Goal: Use online tool/utility: Utilize a website feature to perform a specific function

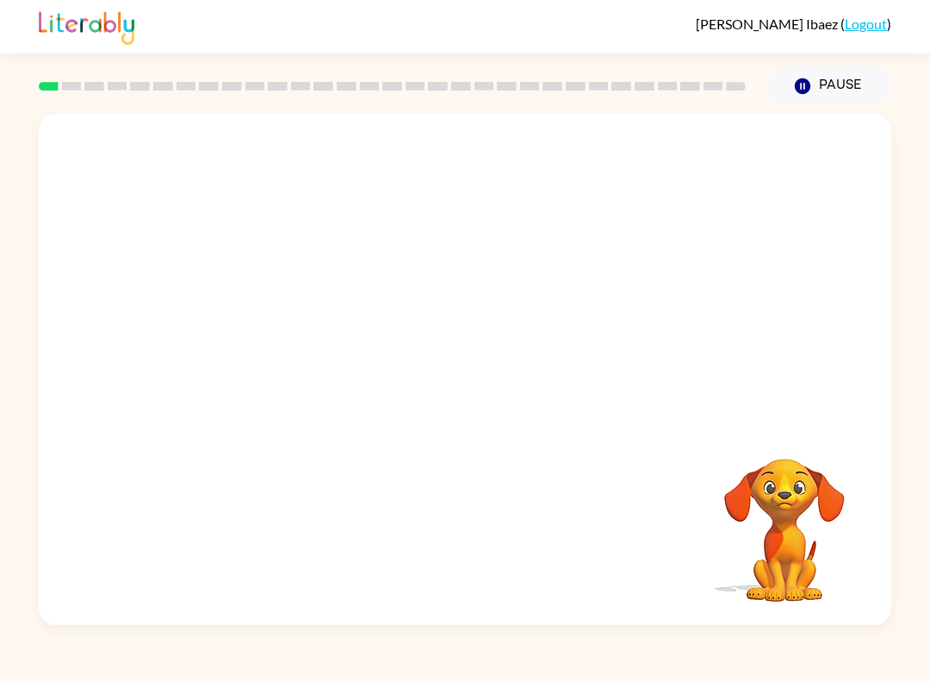
click at [887, 321] on div at bounding box center [465, 268] width 853 height 308
click at [822, 297] on div at bounding box center [465, 268] width 853 height 308
click at [821, 296] on div at bounding box center [465, 268] width 853 height 308
click at [862, 279] on div at bounding box center [465, 268] width 853 height 308
click at [748, 138] on video "Your browser must support playing .mp4 files to use Literably. Please try using…" at bounding box center [465, 268] width 853 height 308
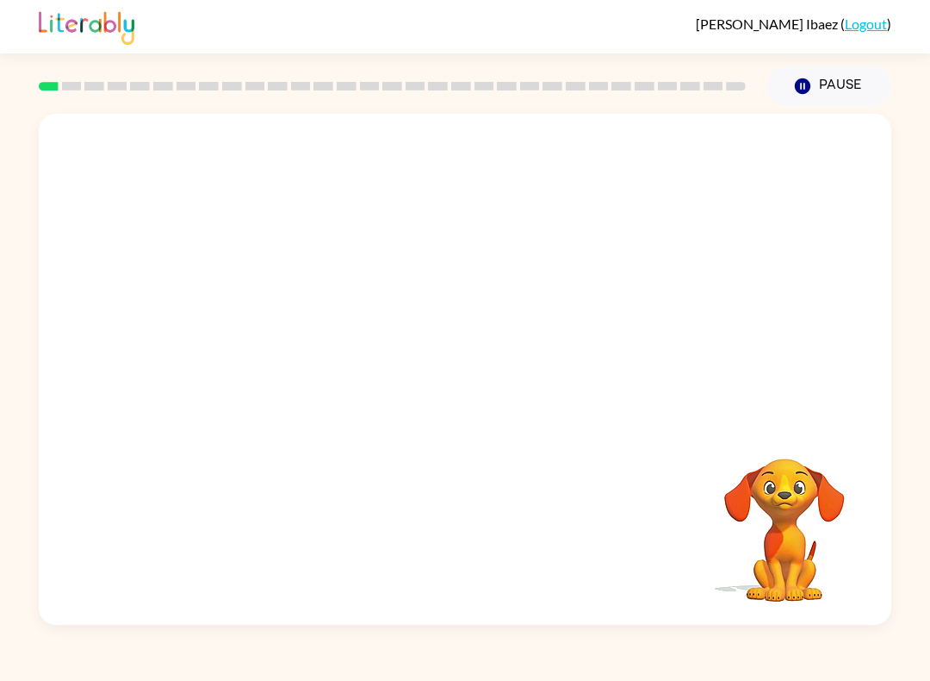
click at [802, 242] on video "Your browser must support playing .mp4 files to use Literably. Please try using…" at bounding box center [465, 268] width 853 height 308
click at [490, 390] on button "button" at bounding box center [465, 377] width 110 height 63
click at [490, 389] on div at bounding box center [465, 377] width 110 height 63
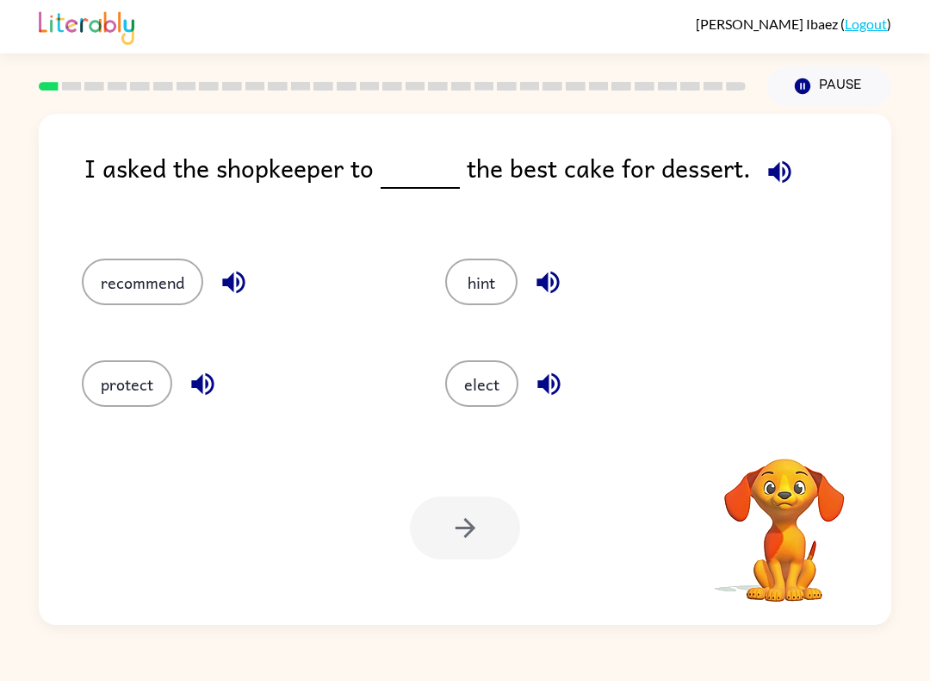
click at [483, 375] on button "elect" at bounding box center [481, 383] width 73 height 47
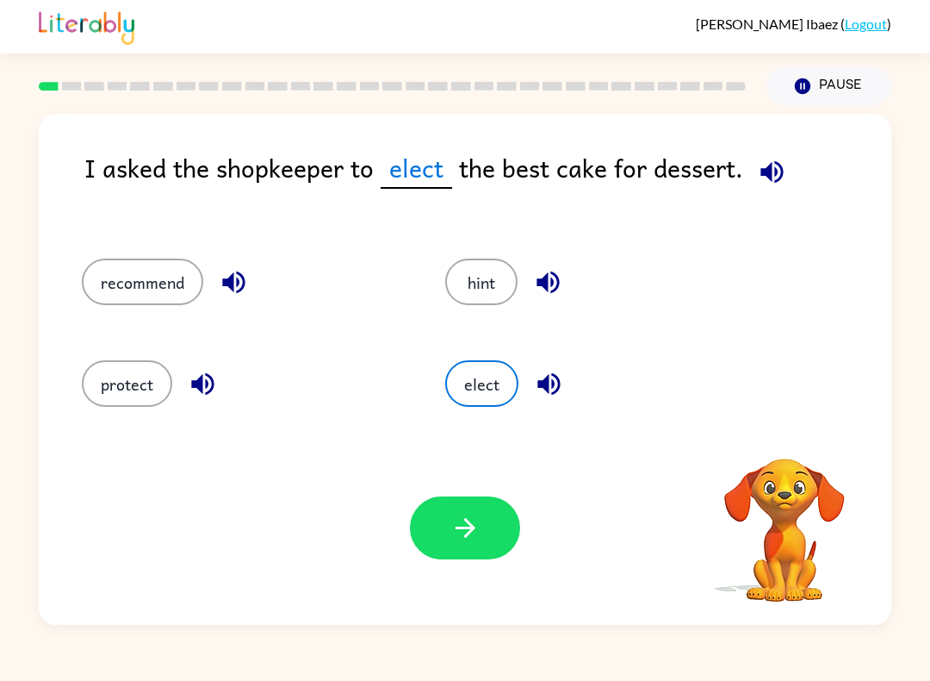
click at [501, 364] on button "elect" at bounding box center [481, 383] width 73 height 47
click at [495, 375] on button "elect" at bounding box center [481, 383] width 73 height 47
click at [124, 280] on button "recommend" at bounding box center [142, 281] width 121 height 47
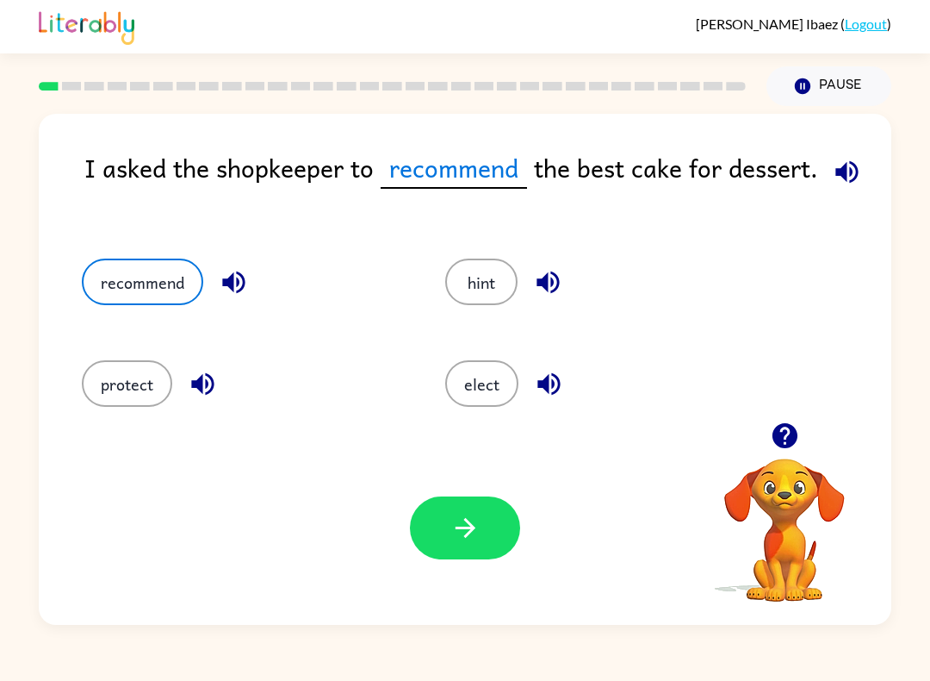
click at [484, 526] on button "button" at bounding box center [465, 527] width 110 height 63
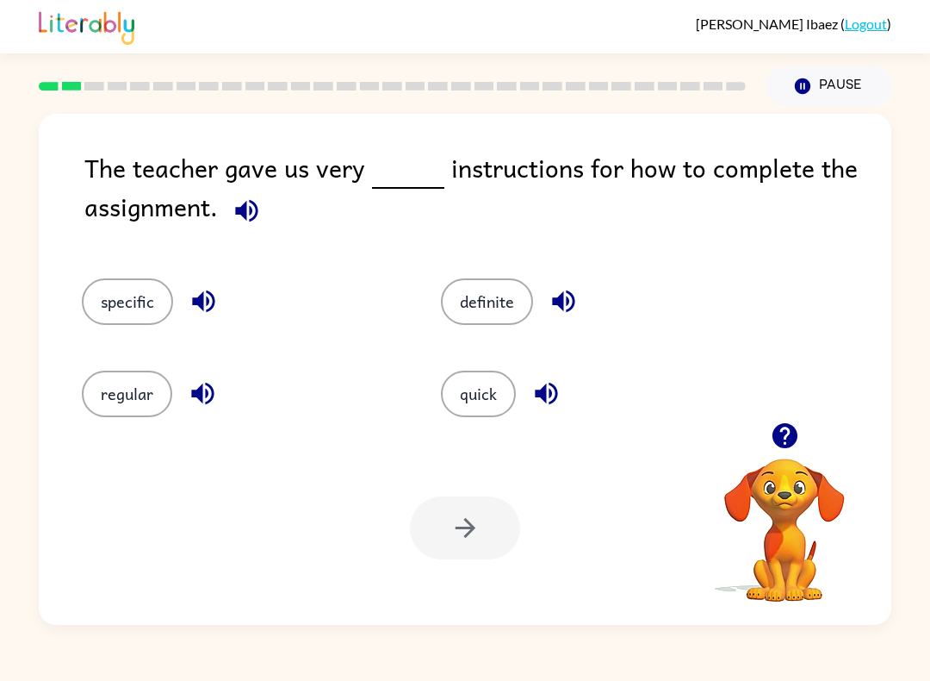
click at [110, 308] on button "specific" at bounding box center [127, 301] width 91 height 47
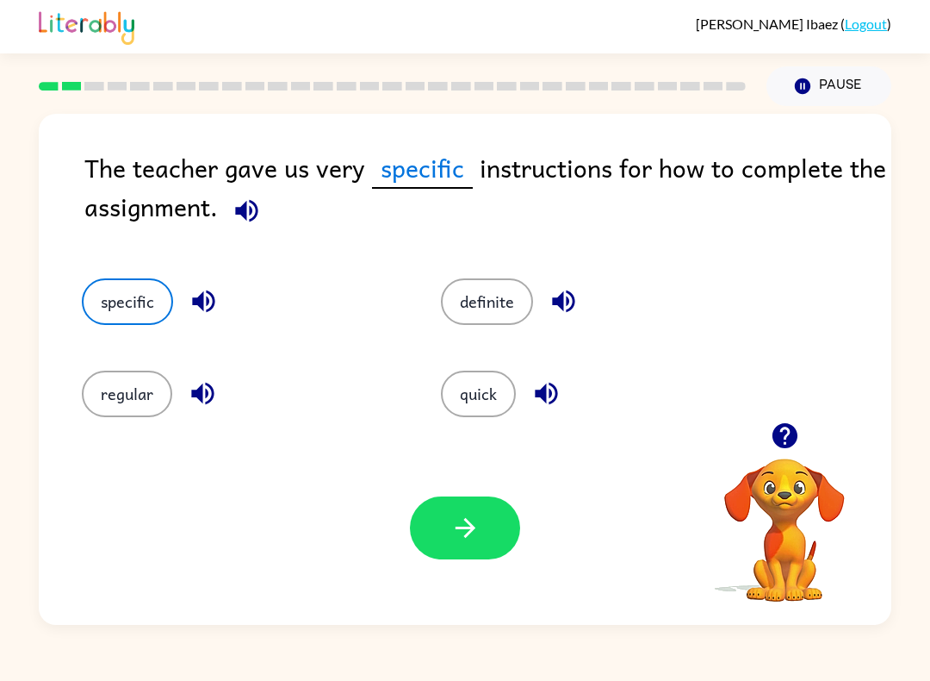
click at [500, 309] on button "definite" at bounding box center [487, 301] width 92 height 47
click at [448, 534] on button "button" at bounding box center [465, 527] width 110 height 63
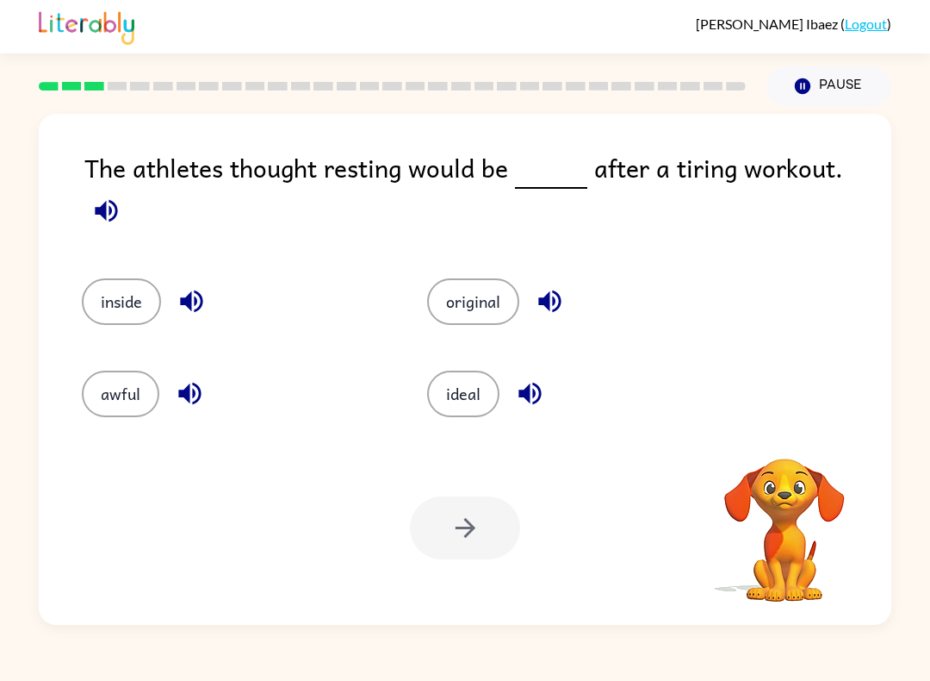
click at [117, 283] on button "inside" at bounding box center [121, 301] width 79 height 47
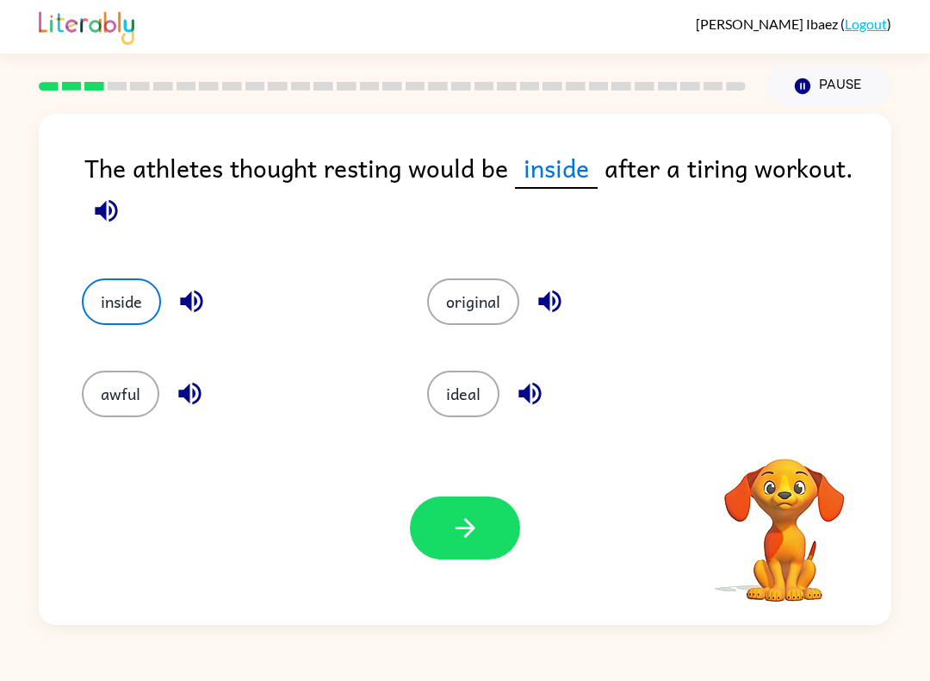
click at [464, 308] on button "original" at bounding box center [473, 301] width 92 height 47
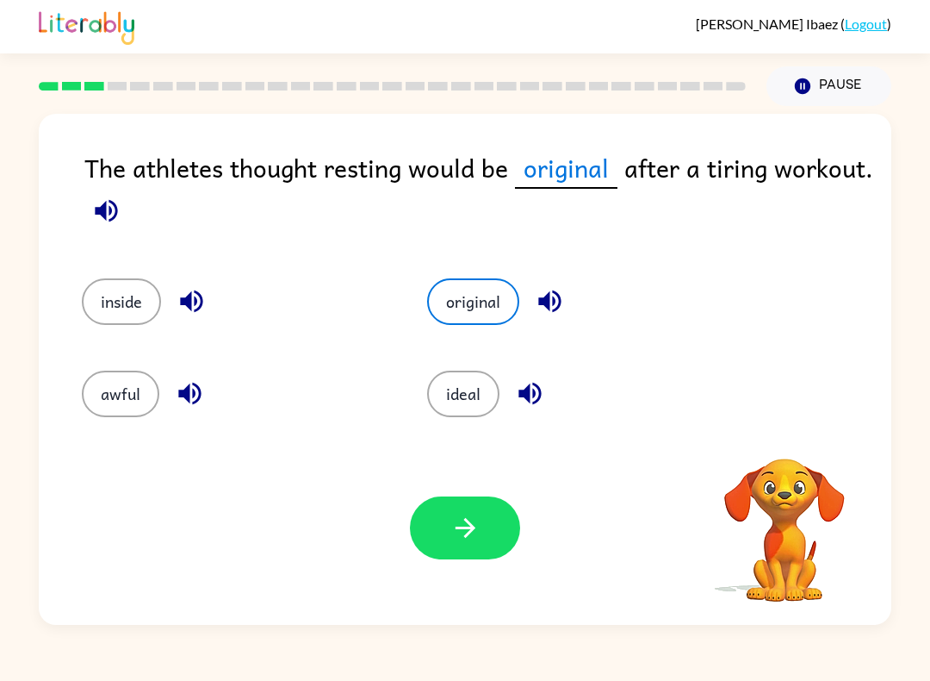
click at [450, 389] on button "ideal" at bounding box center [463, 393] width 72 height 47
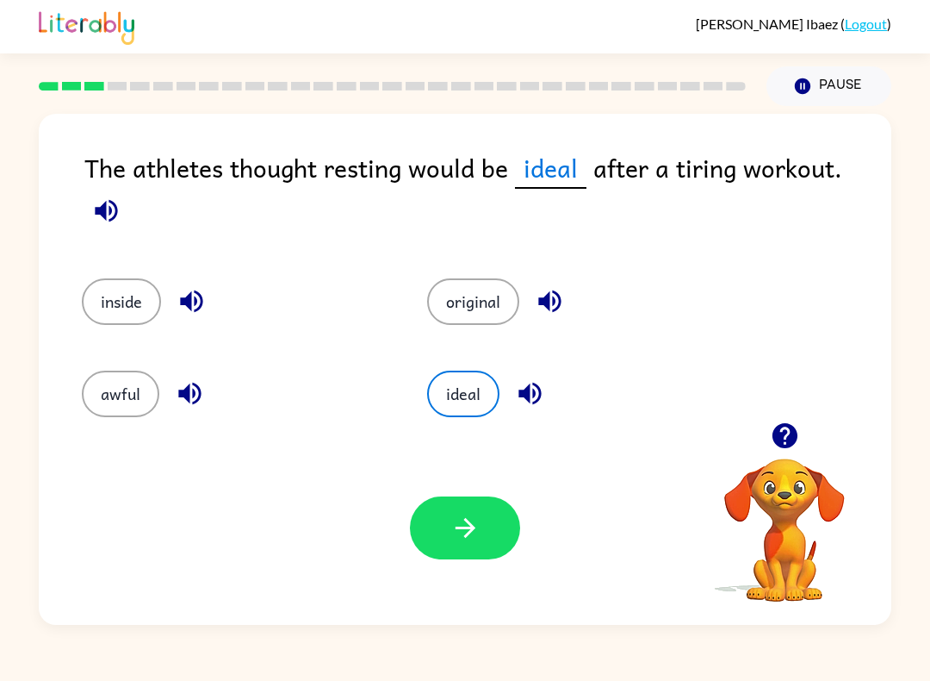
click at [95, 383] on button "awful" at bounding box center [121, 393] width 78 height 47
click at [467, 380] on button "ideal" at bounding box center [463, 393] width 72 height 47
click at [459, 534] on icon "button" at bounding box center [466, 528] width 30 height 30
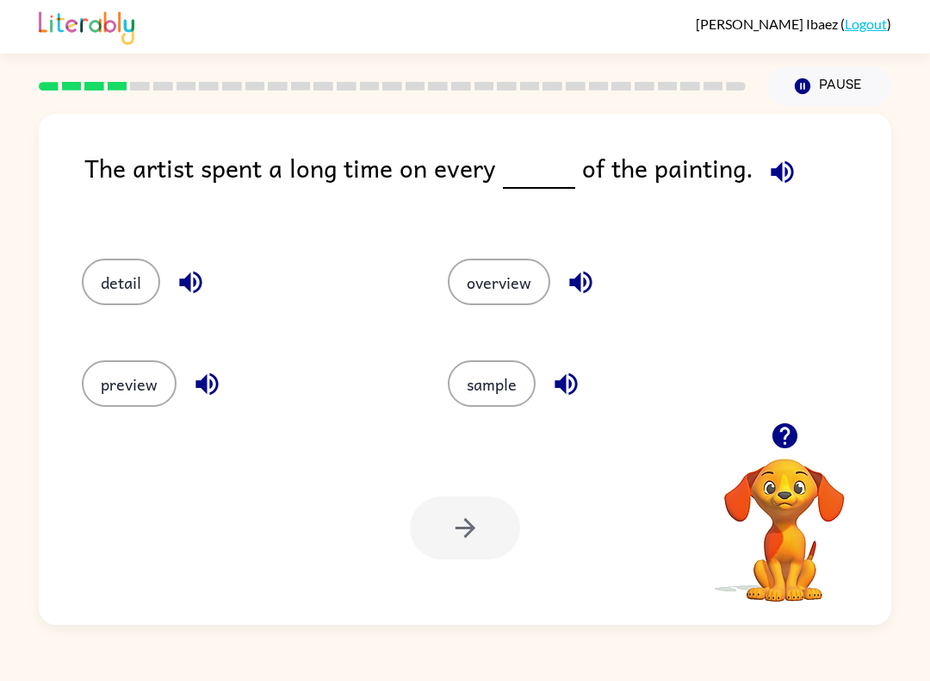
click at [110, 380] on button "preview" at bounding box center [129, 383] width 95 height 47
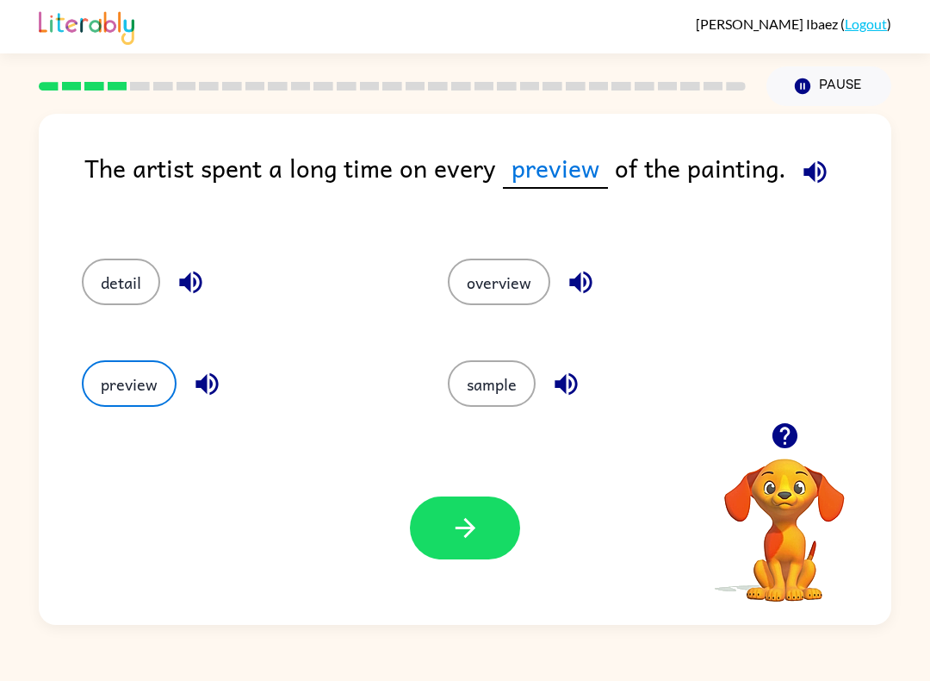
click at [104, 275] on button "detail" at bounding box center [121, 281] width 78 height 47
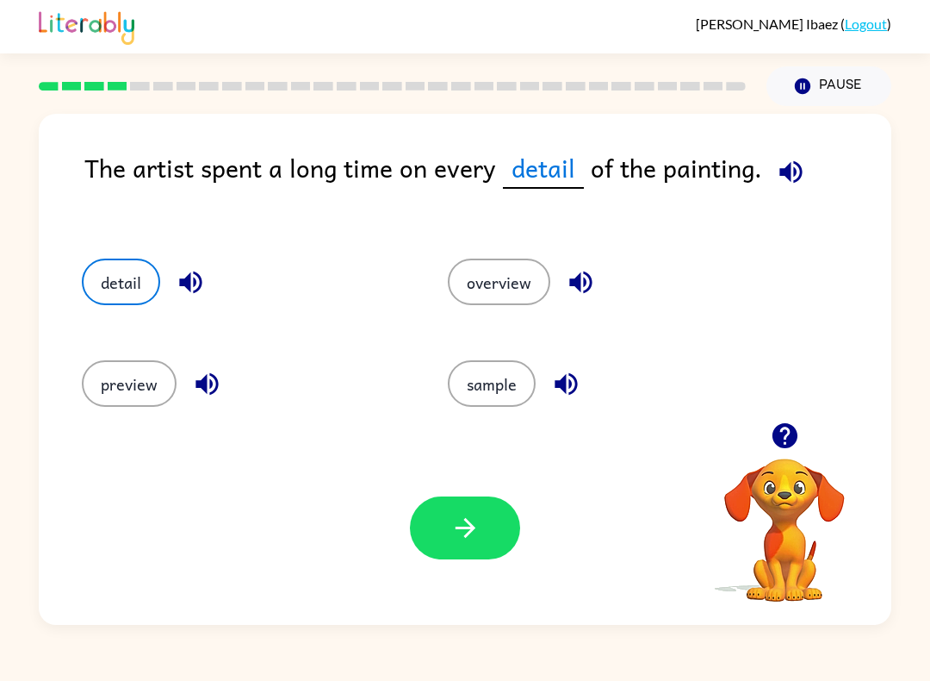
click at [149, 370] on button "preview" at bounding box center [129, 383] width 95 height 47
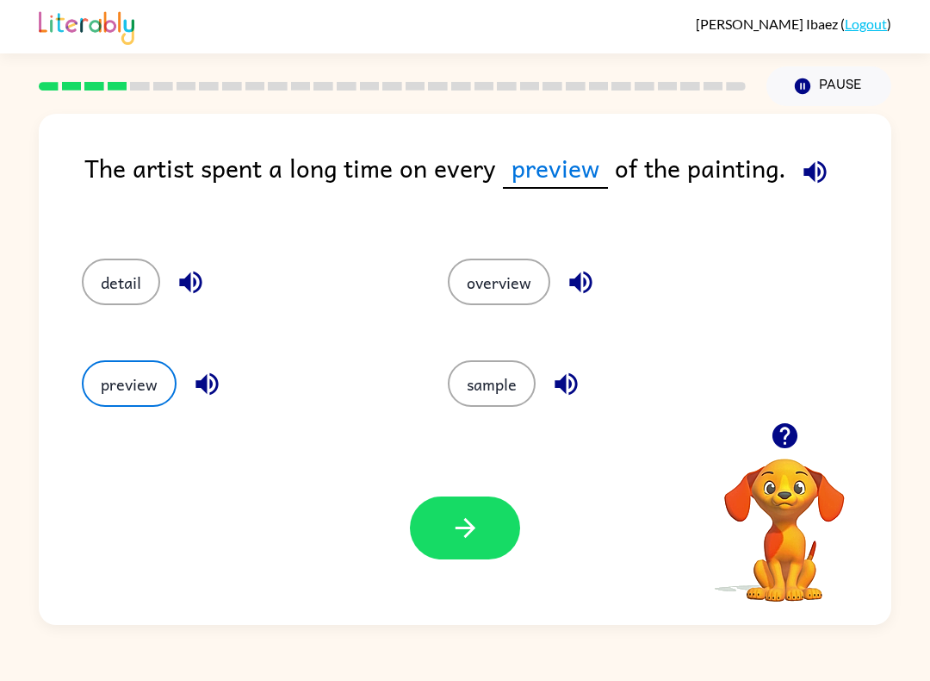
click at [155, 291] on button "detail" at bounding box center [121, 281] width 78 height 47
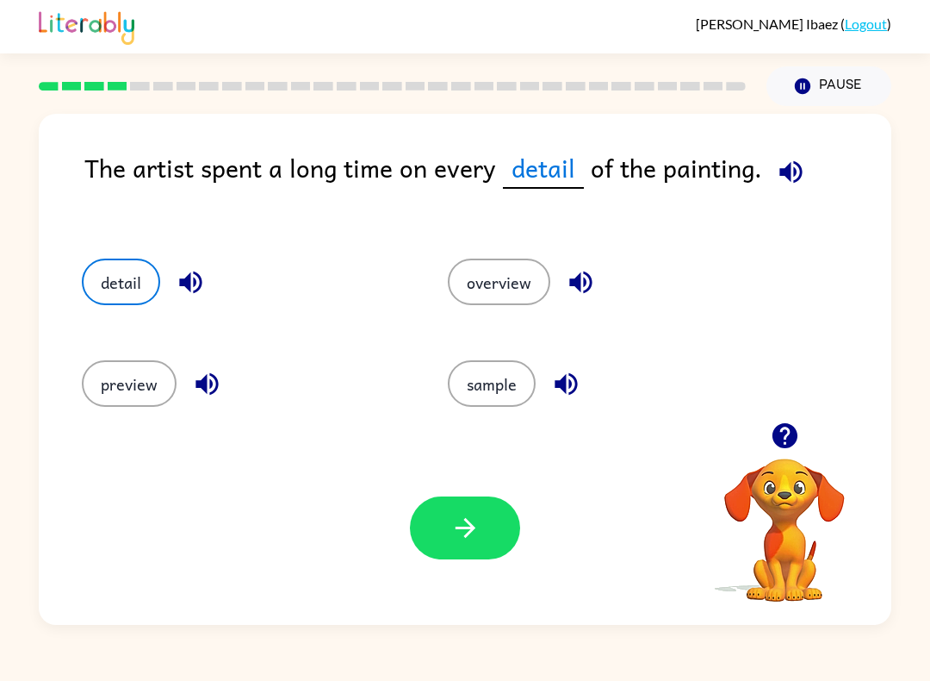
click at [497, 536] on button "button" at bounding box center [465, 527] width 110 height 63
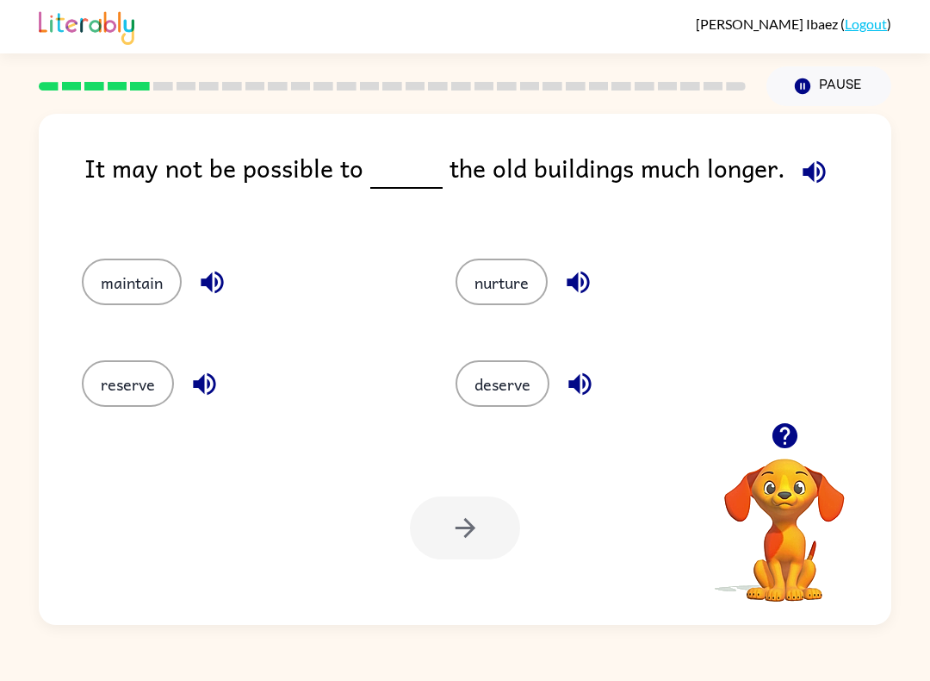
click at [112, 290] on button "maintain" at bounding box center [132, 281] width 100 height 47
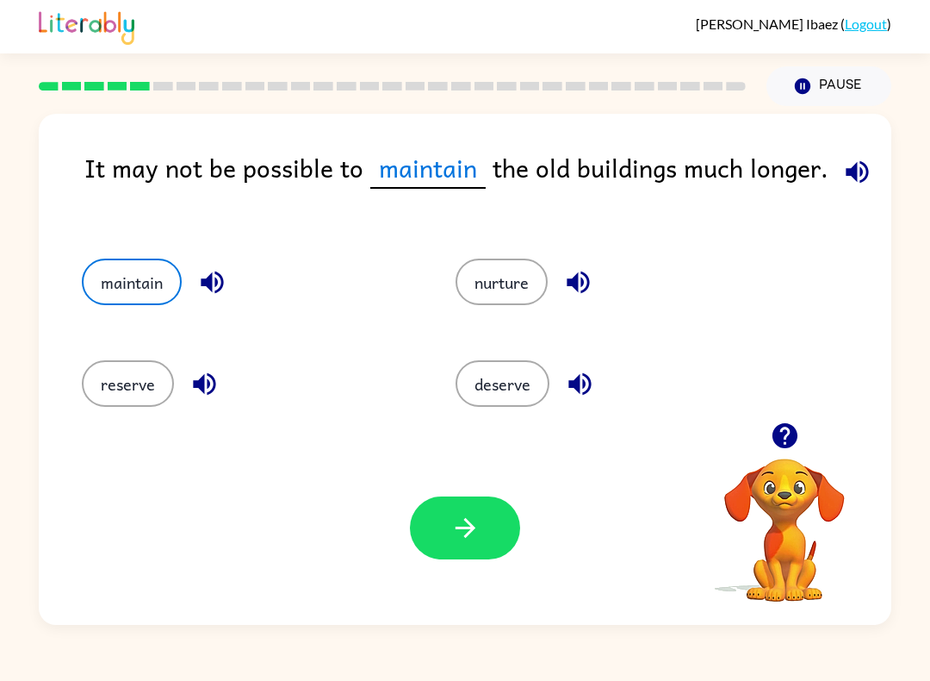
click at [474, 512] on button "button" at bounding box center [465, 527] width 110 height 63
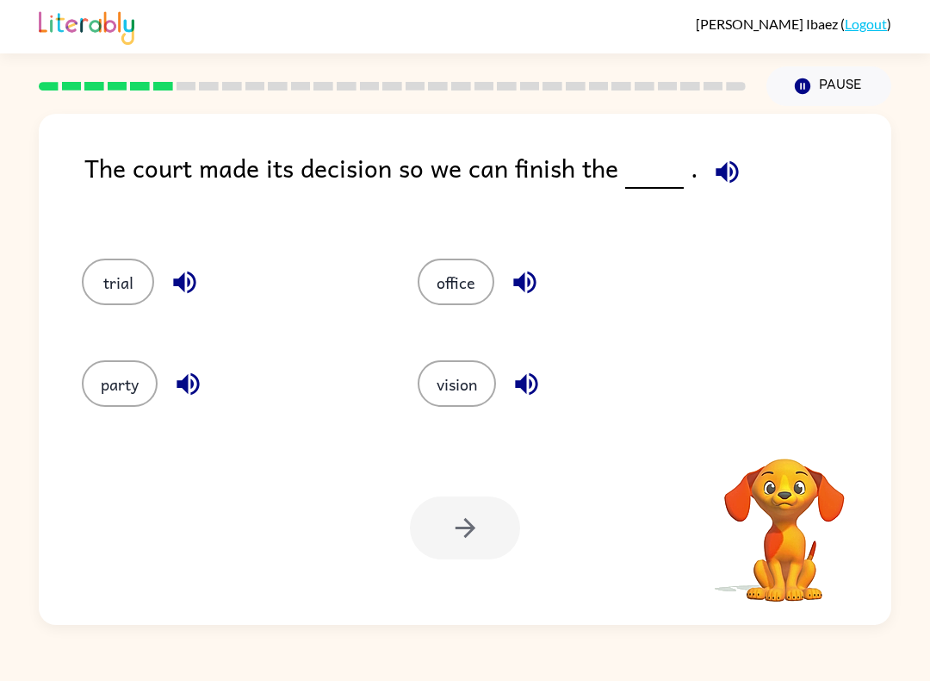
click at [107, 527] on div "Your browser must support playing .mp4 files to use Literably. Please try using…" at bounding box center [465, 528] width 853 height 194
click at [488, 278] on button "office" at bounding box center [456, 281] width 77 height 47
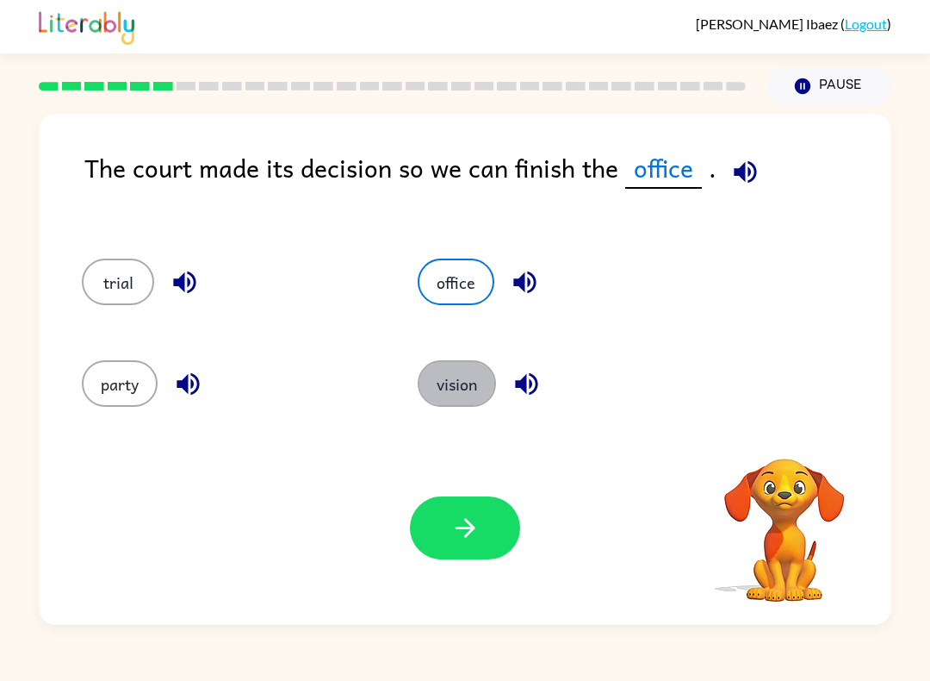
click at [466, 381] on button "vision" at bounding box center [457, 383] width 78 height 47
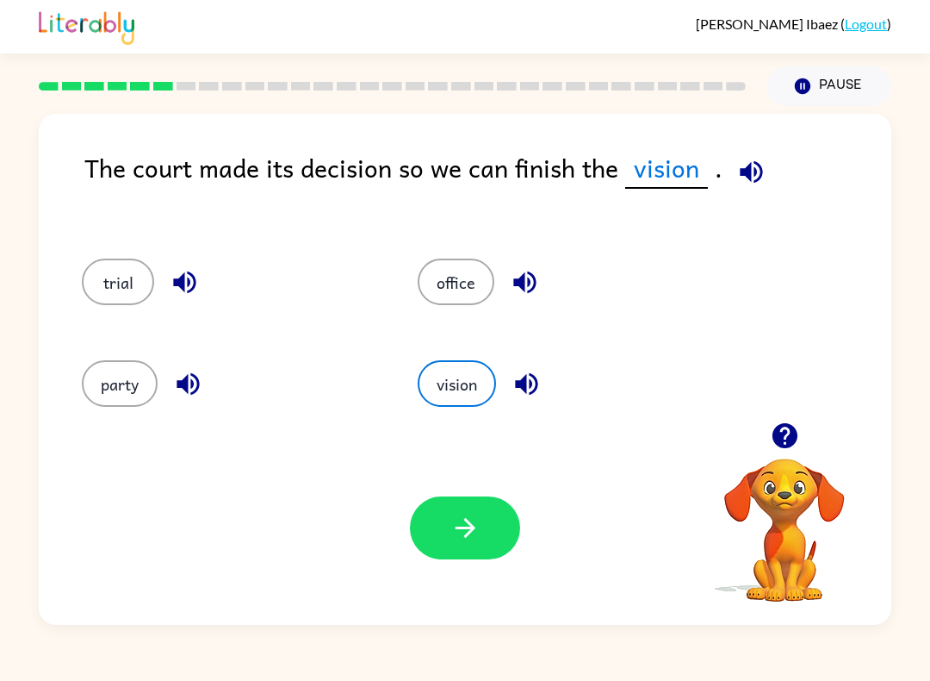
click at [109, 401] on button "party" at bounding box center [120, 383] width 76 height 47
click at [481, 552] on button "button" at bounding box center [465, 527] width 110 height 63
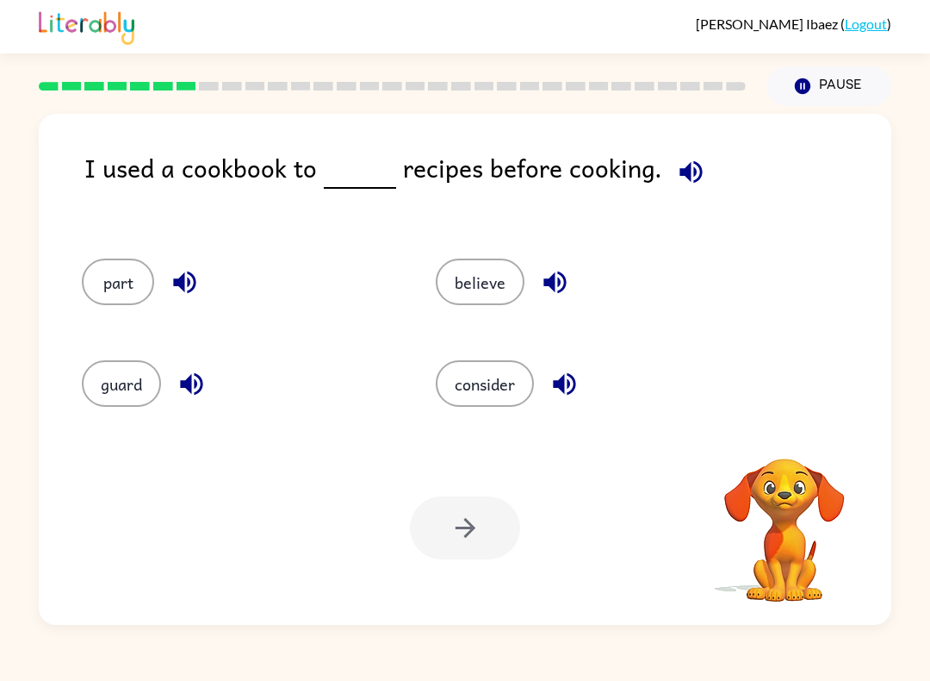
click at [501, 614] on div "Your browser must support playing .mp4 files to use Literably. Please try using…" at bounding box center [465, 528] width 853 height 194
click at [519, 621] on div "Your browser must support playing .mp4 files to use Literably. Please try using…" at bounding box center [465, 528] width 853 height 194
click at [482, 300] on button "believe" at bounding box center [480, 281] width 89 height 47
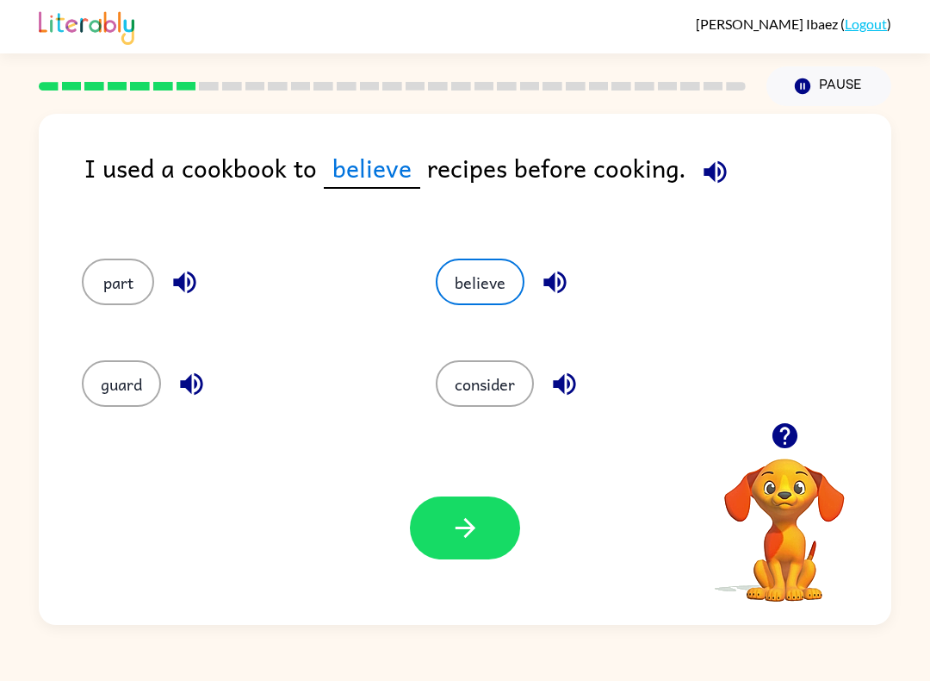
click at [467, 526] on icon "button" at bounding box center [466, 528] width 30 height 30
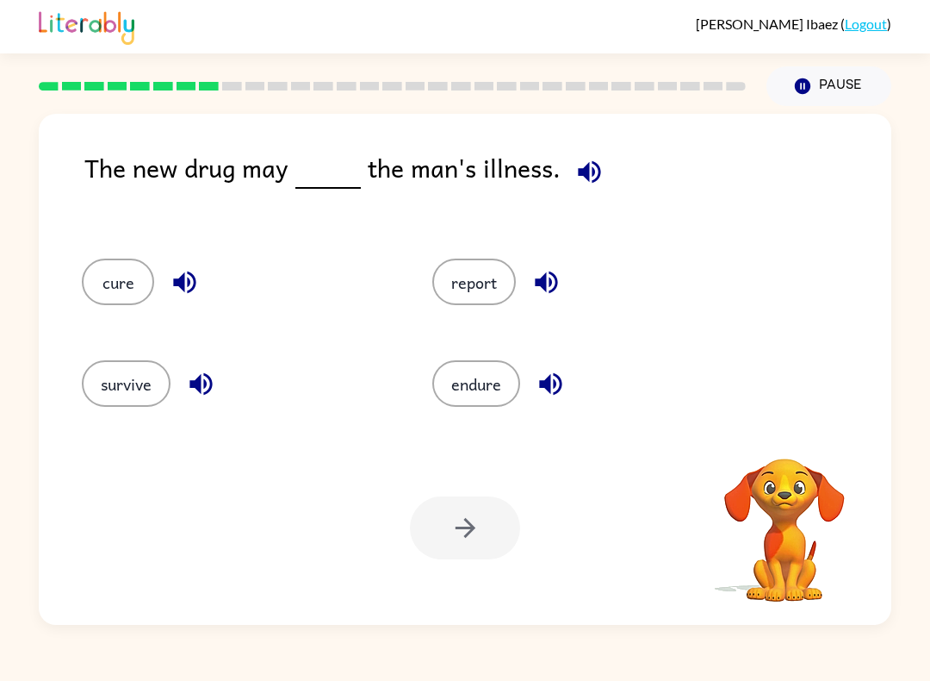
click at [443, 404] on button "endure" at bounding box center [476, 383] width 88 height 47
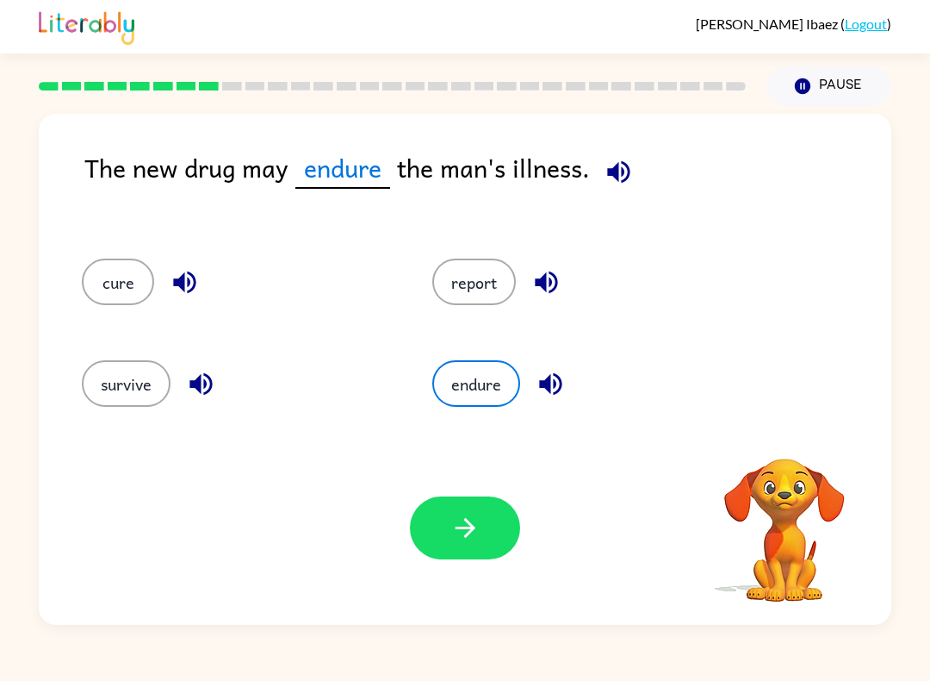
click at [449, 524] on button "button" at bounding box center [465, 527] width 110 height 63
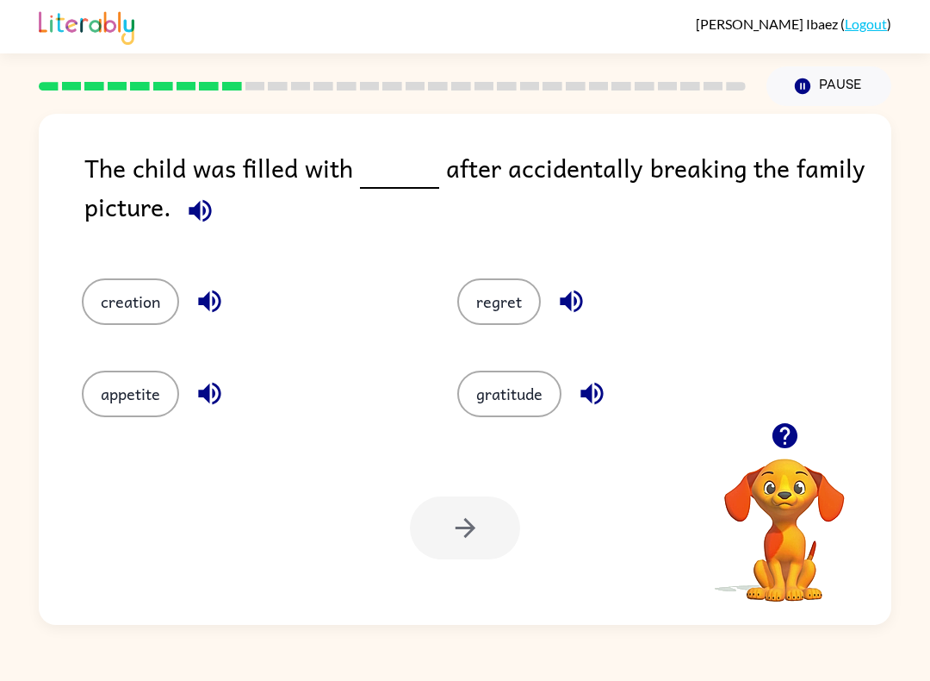
click at [500, 316] on button "regret" at bounding box center [499, 301] width 84 height 47
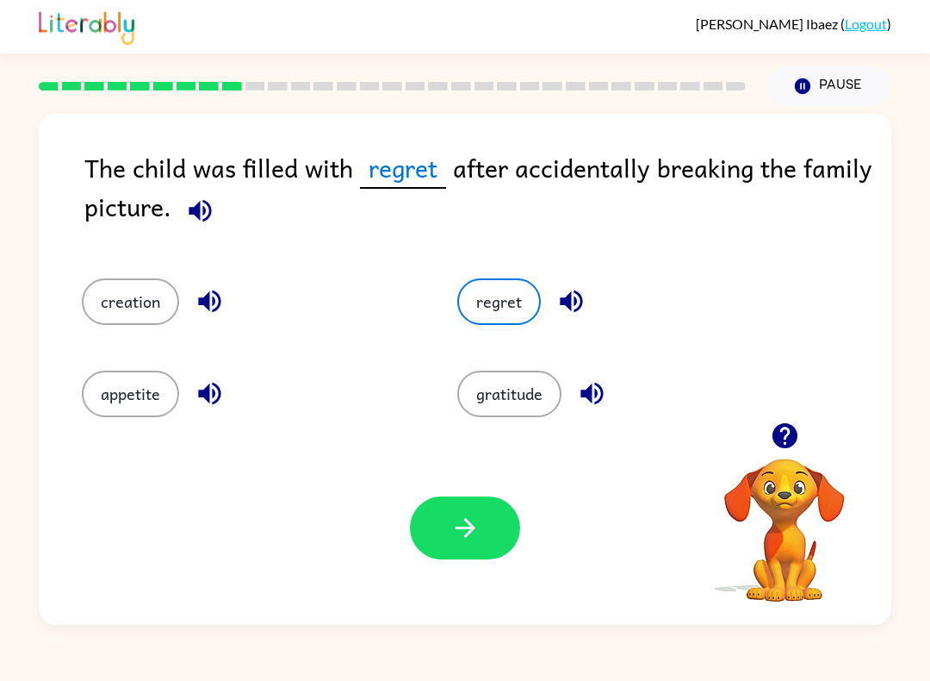
click at [519, 520] on button "button" at bounding box center [465, 527] width 110 height 63
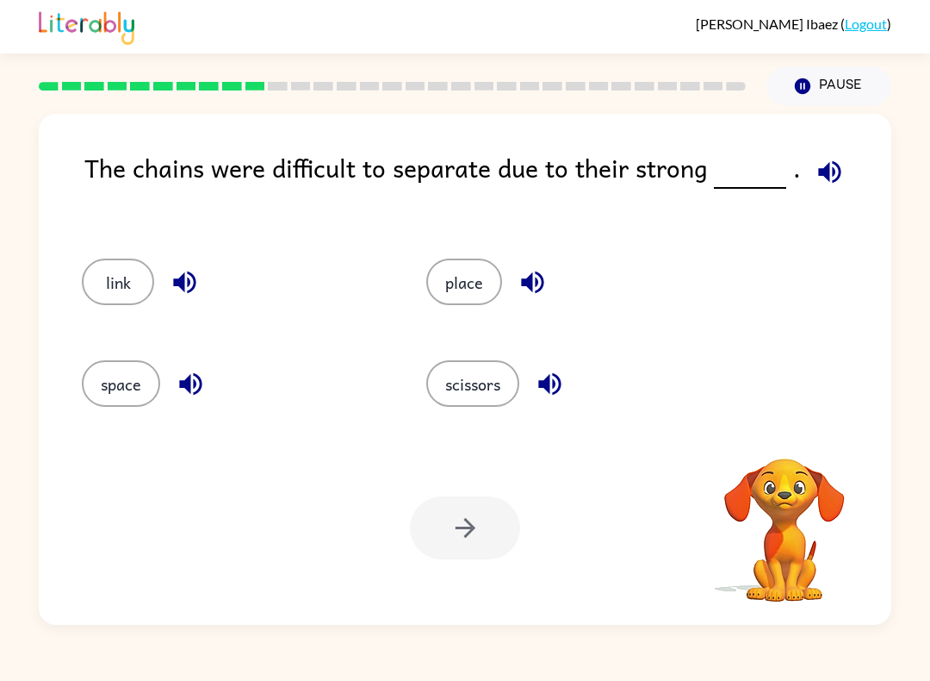
click at [481, 292] on button "place" at bounding box center [464, 281] width 76 height 47
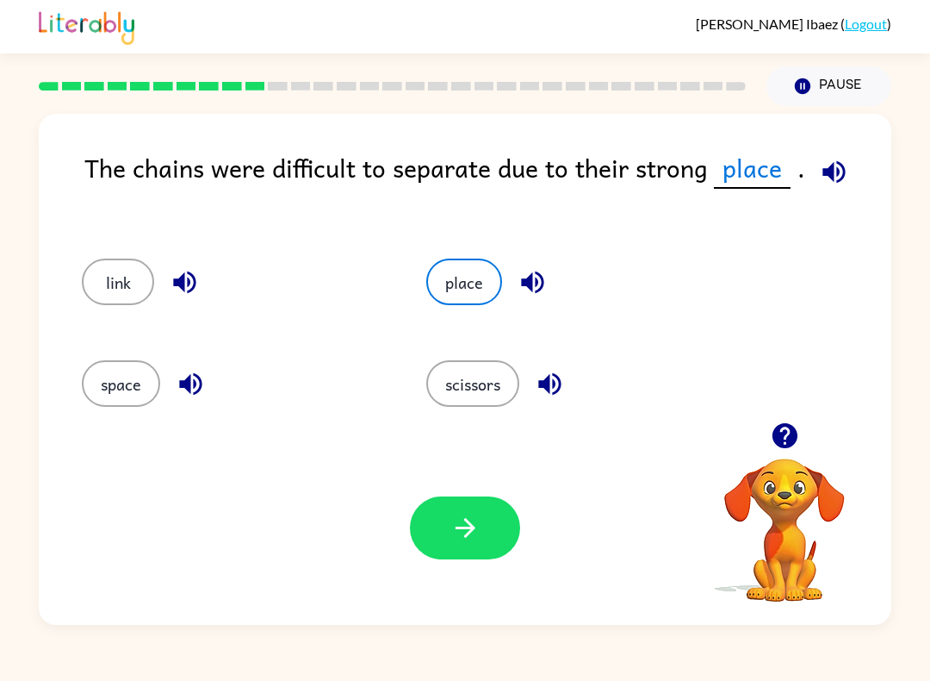
click at [458, 527] on icon "button" at bounding box center [466, 528] width 30 height 30
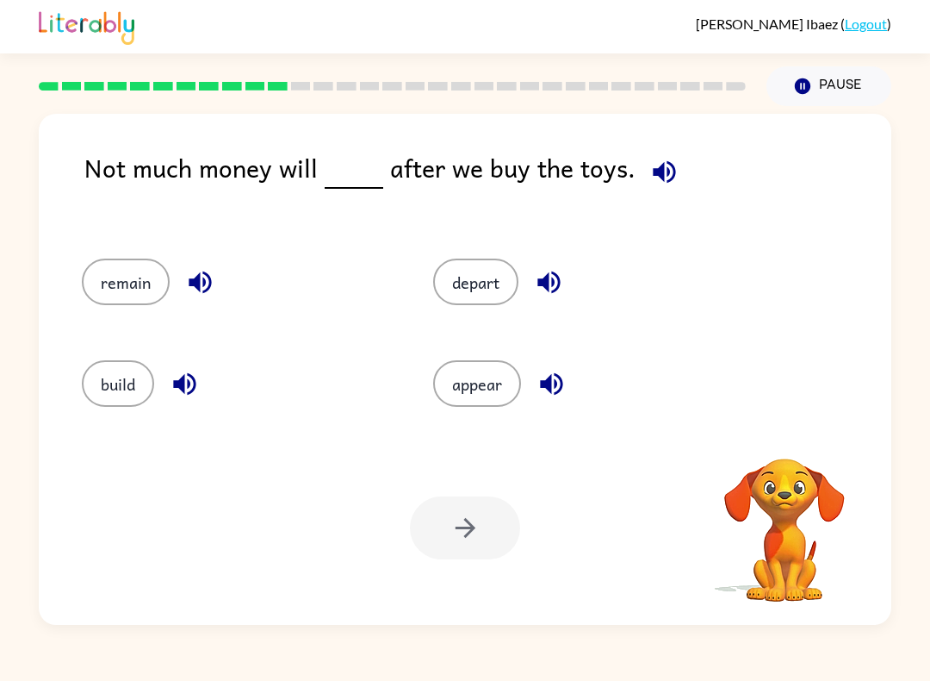
click at [638, 105] on div at bounding box center [392, 86] width 728 height 60
click at [492, 287] on button "depart" at bounding box center [475, 281] width 85 height 47
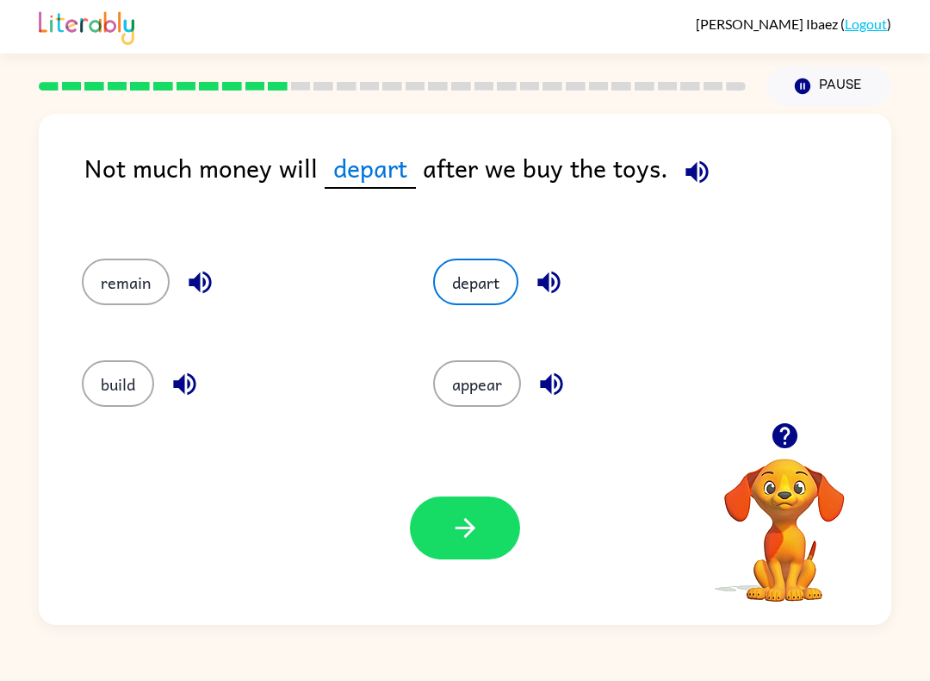
click at [464, 547] on button "button" at bounding box center [465, 527] width 110 height 63
click at [464, 547] on div at bounding box center [465, 527] width 110 height 63
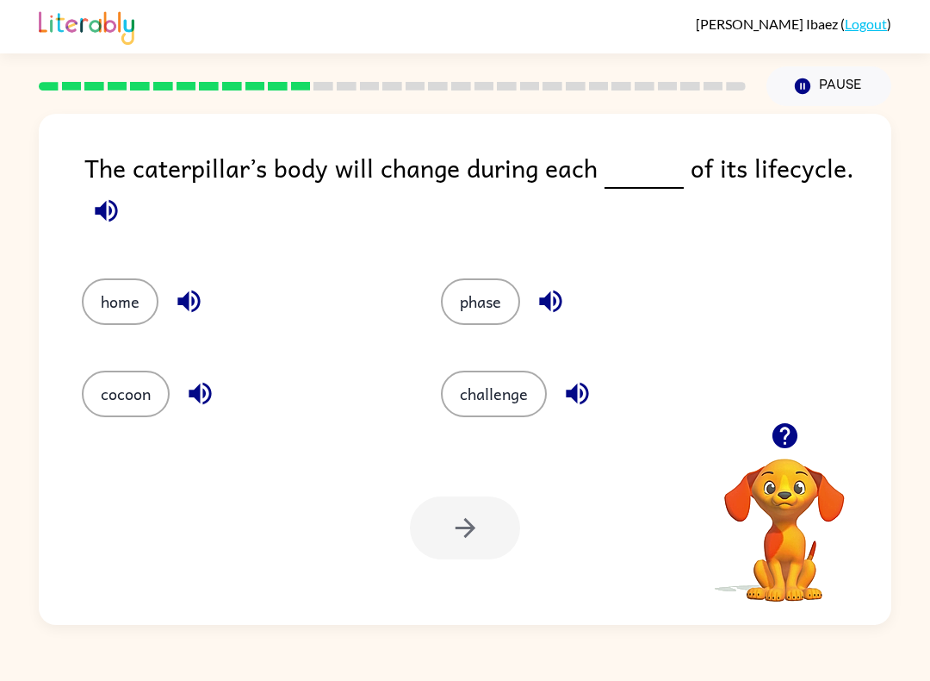
click at [483, 302] on button "phase" at bounding box center [480, 301] width 79 height 47
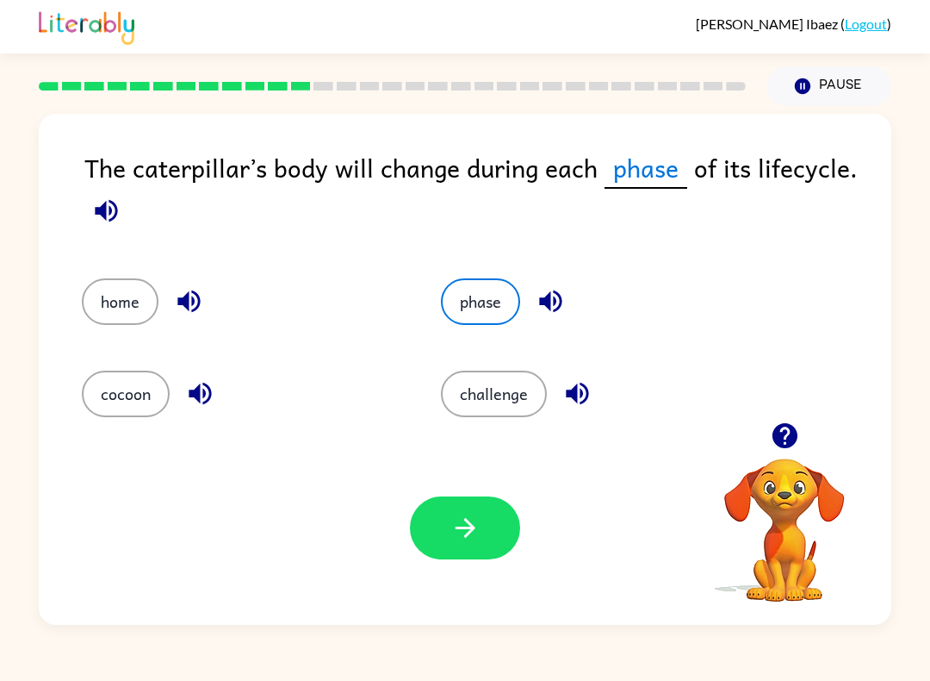
click at [462, 559] on button "button" at bounding box center [465, 527] width 110 height 63
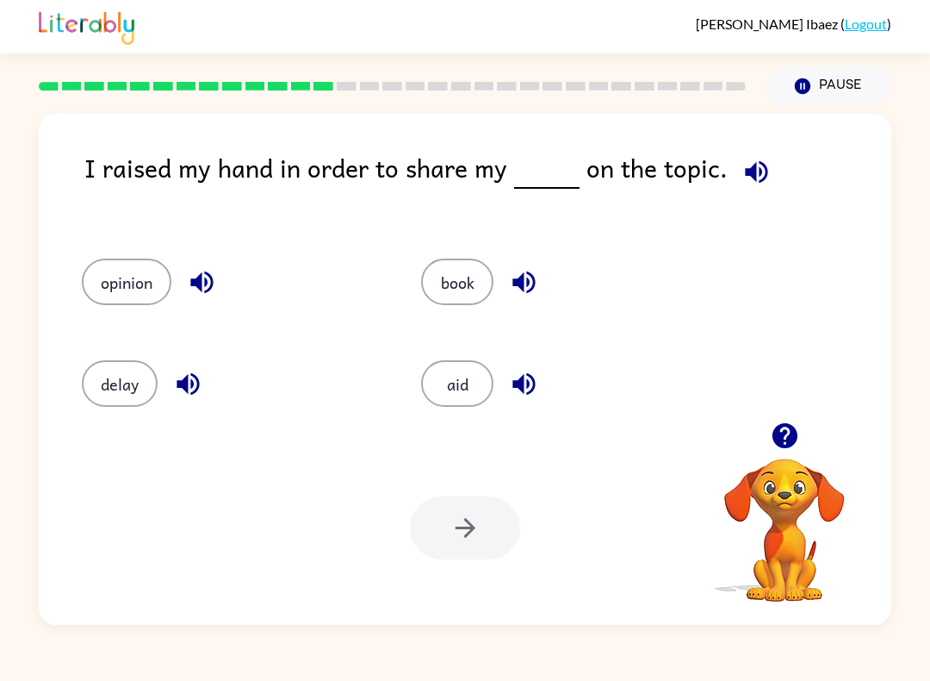
click at [470, 291] on button "book" at bounding box center [457, 281] width 72 height 47
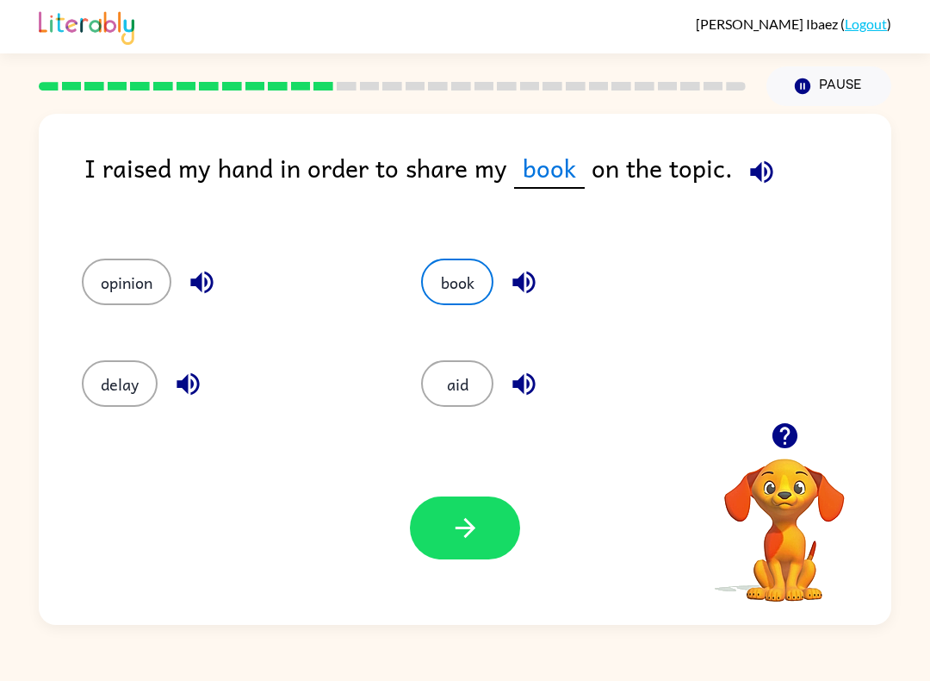
click at [490, 530] on button "button" at bounding box center [465, 527] width 110 height 63
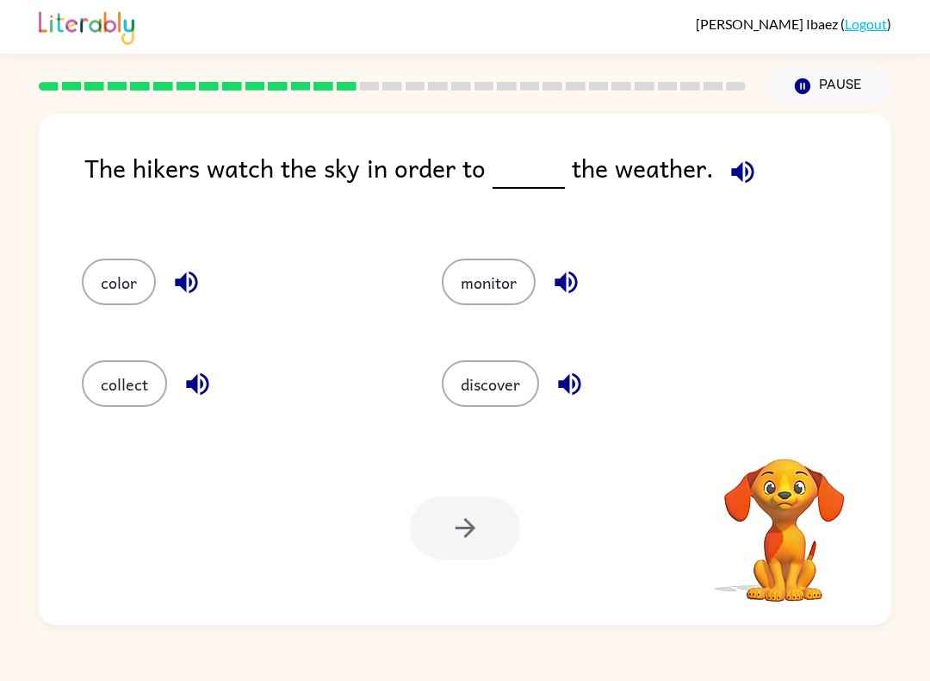
click at [479, 291] on button "monitor" at bounding box center [489, 281] width 94 height 47
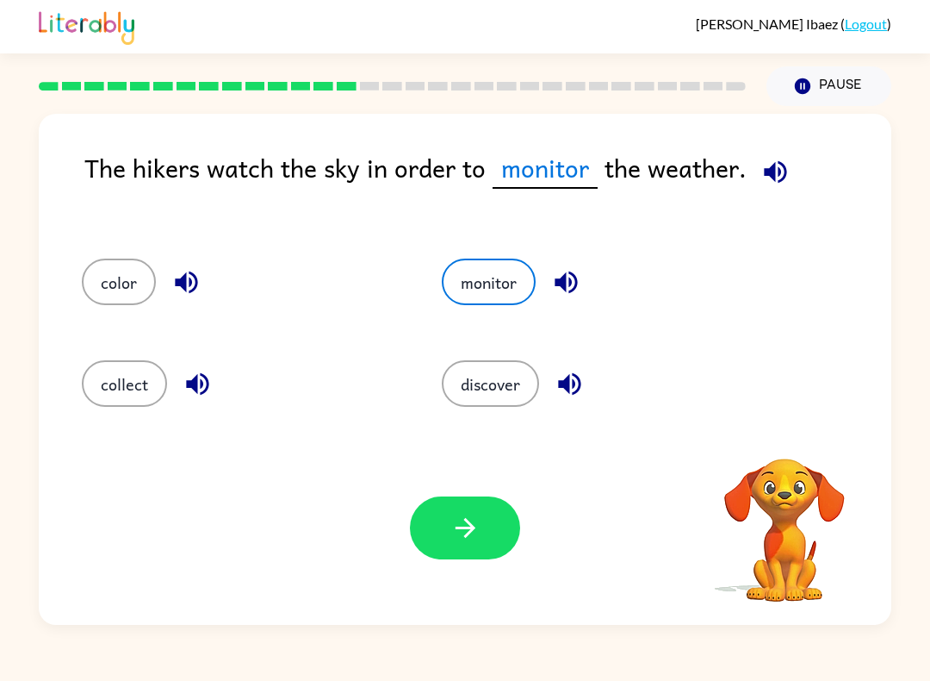
click at [414, 525] on button "button" at bounding box center [465, 527] width 110 height 63
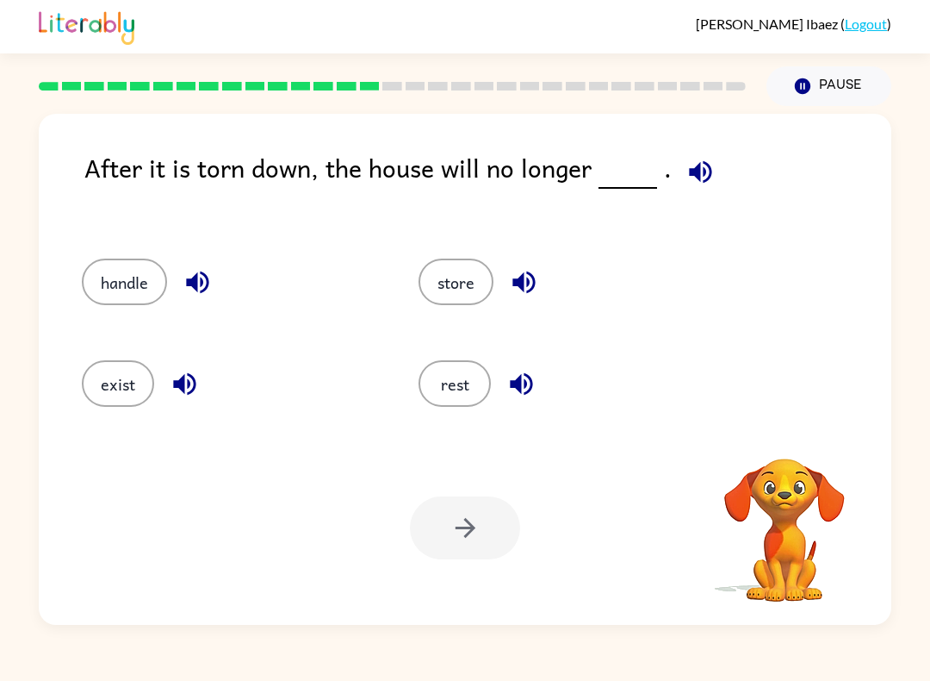
click at [474, 288] on button "store" at bounding box center [456, 281] width 75 height 47
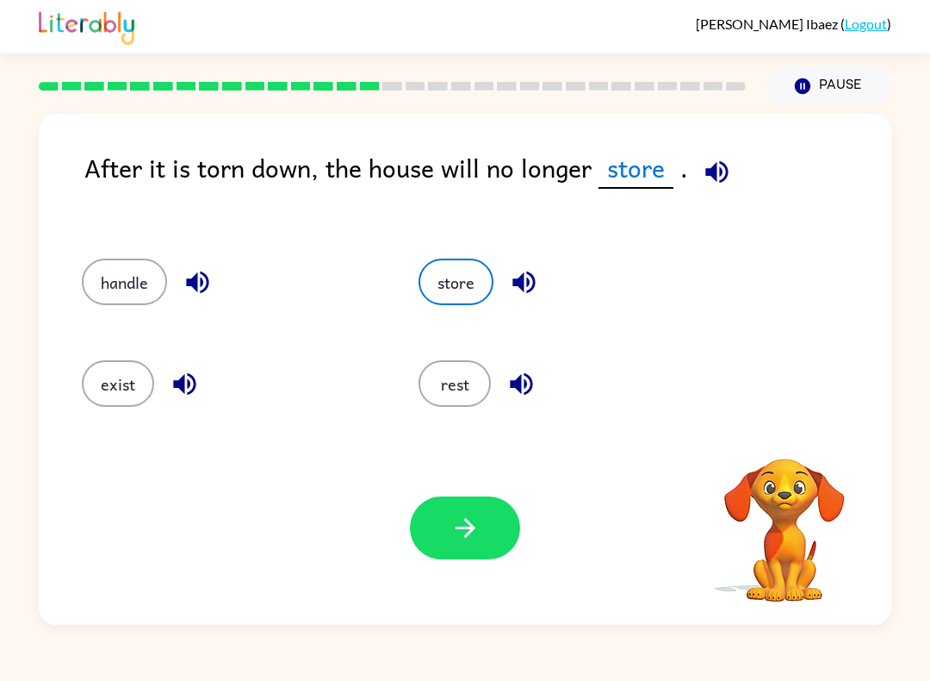
click at [472, 570] on div "Your browser must support playing .mp4 files to use Literably. Please try using…" at bounding box center [465, 528] width 853 height 194
click at [454, 518] on icon "button" at bounding box center [466, 528] width 30 height 30
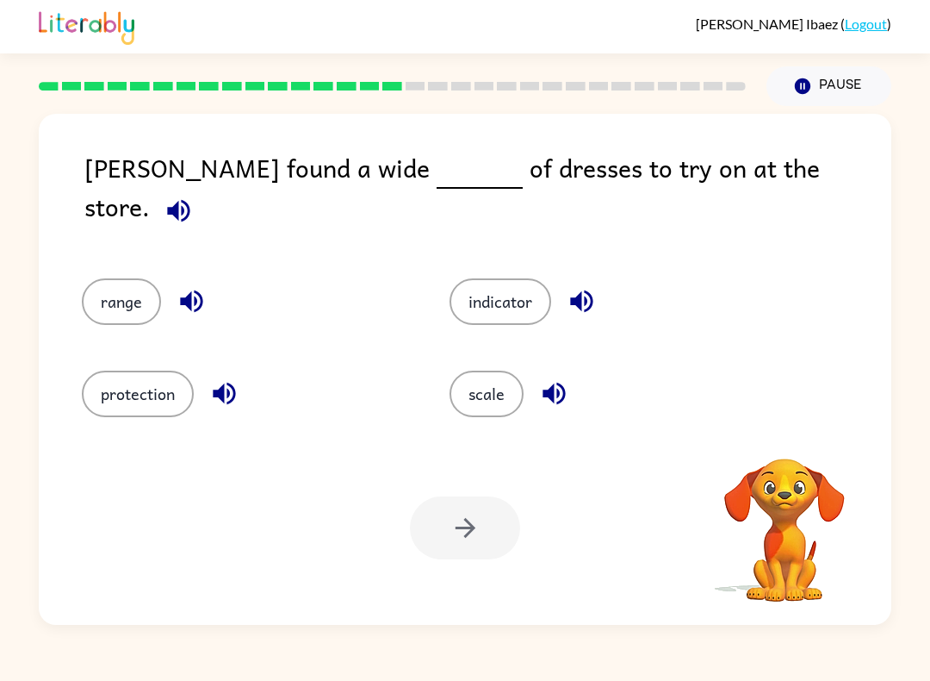
click at [96, 285] on button "range" at bounding box center [121, 301] width 79 height 47
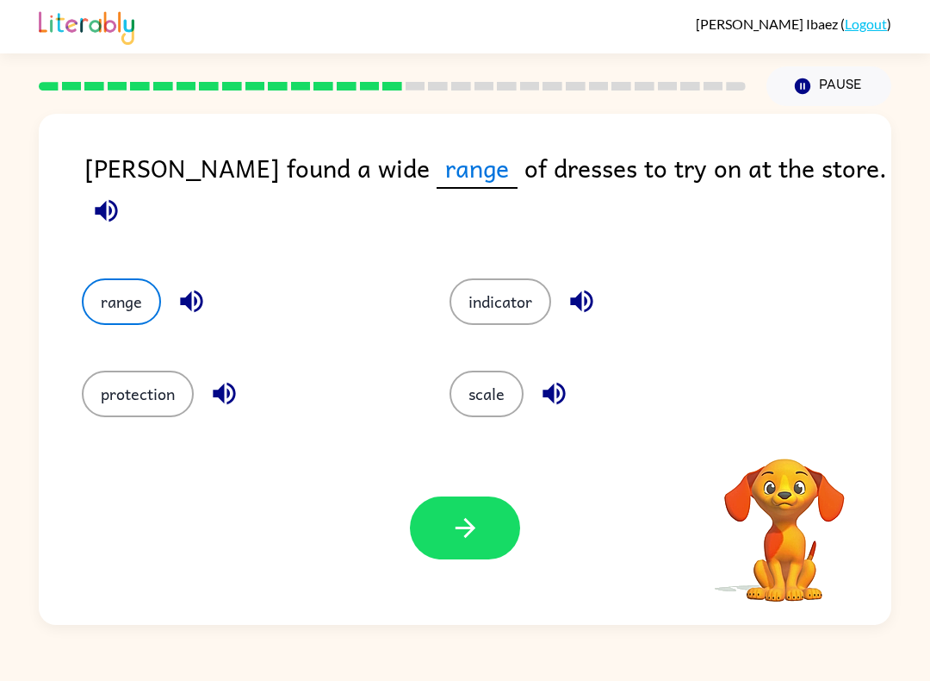
click at [451, 532] on icon "button" at bounding box center [466, 528] width 30 height 30
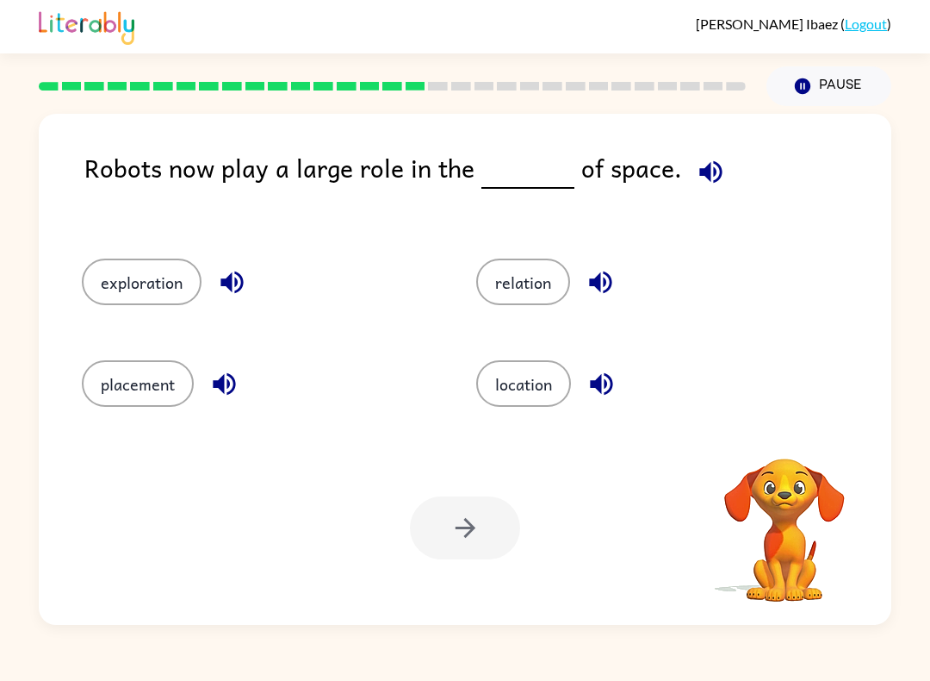
click at [536, 274] on button "relation" at bounding box center [523, 281] width 94 height 47
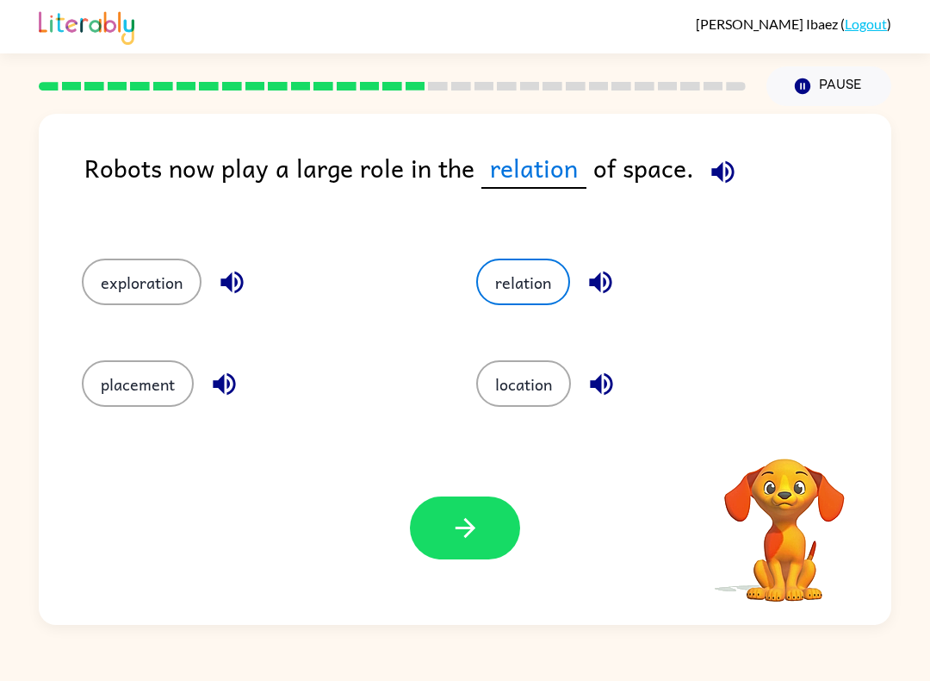
click at [452, 536] on icon "button" at bounding box center [466, 528] width 30 height 30
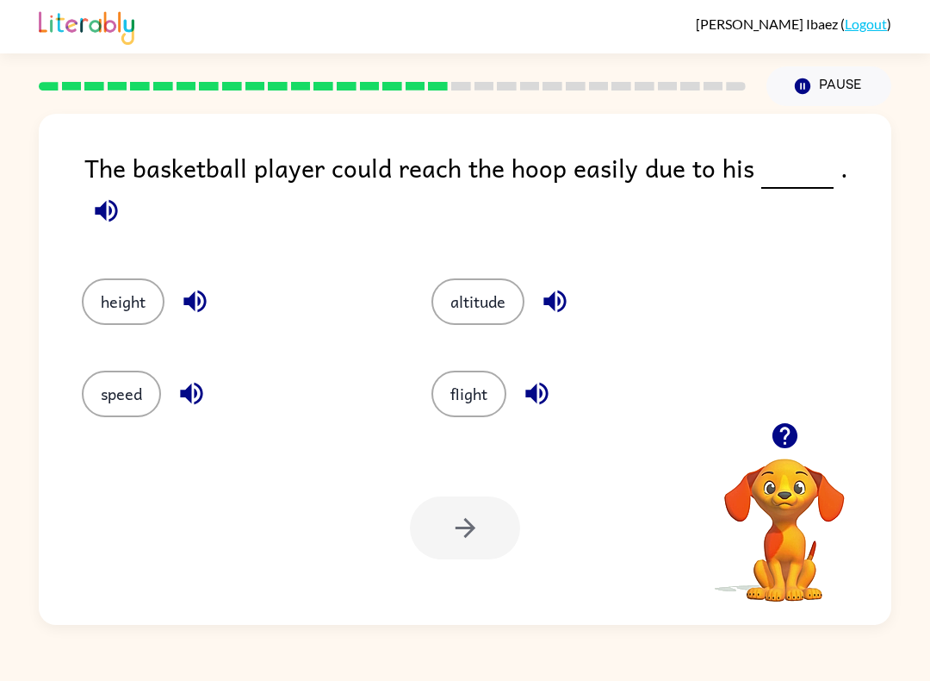
click at [458, 535] on div at bounding box center [465, 527] width 110 height 63
click at [109, 293] on button "height" at bounding box center [123, 301] width 83 height 47
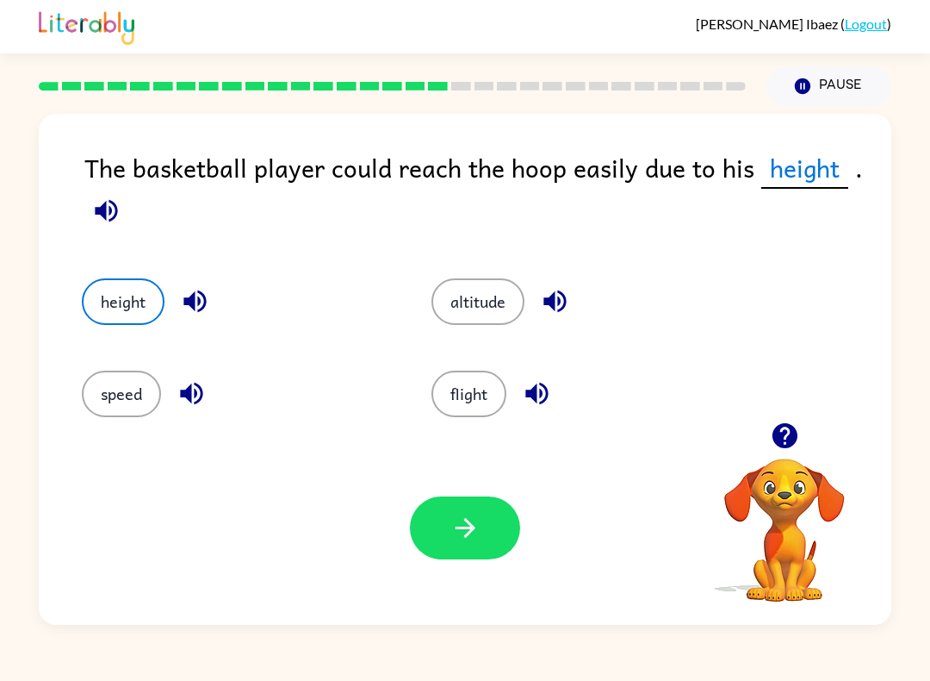
click at [442, 526] on button "button" at bounding box center [465, 527] width 110 height 63
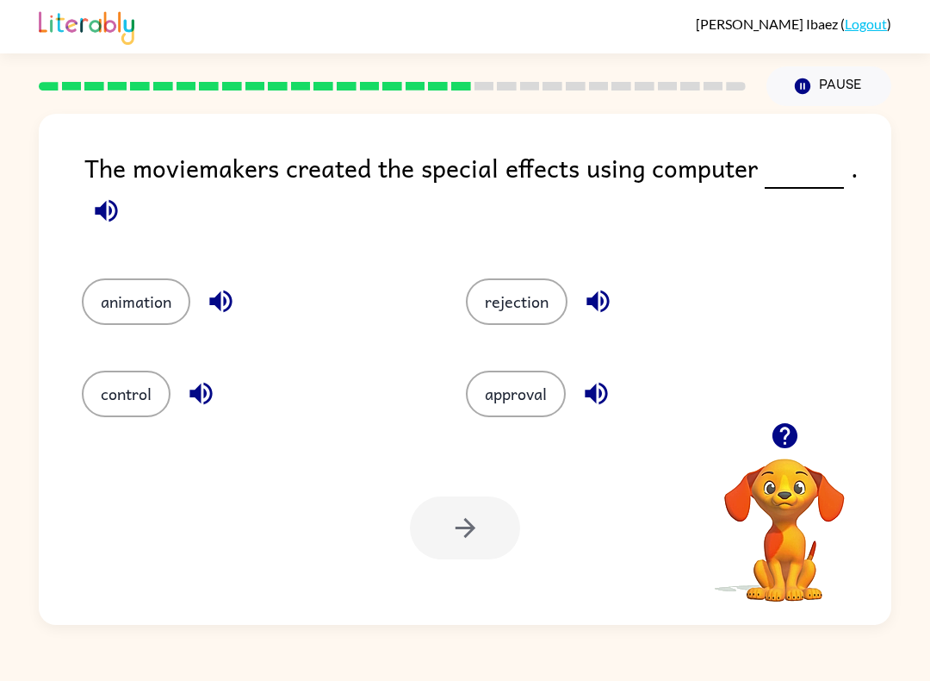
click at [116, 310] on button "animation" at bounding box center [136, 301] width 109 height 47
click at [445, 558] on button "button" at bounding box center [465, 527] width 110 height 63
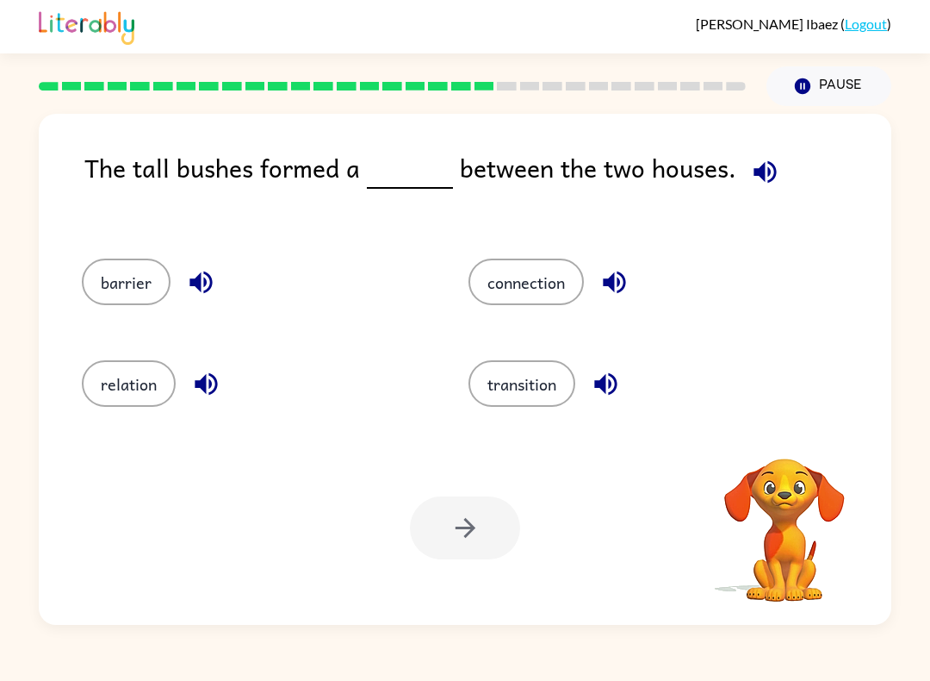
click at [96, 273] on button "barrier" at bounding box center [126, 281] width 89 height 47
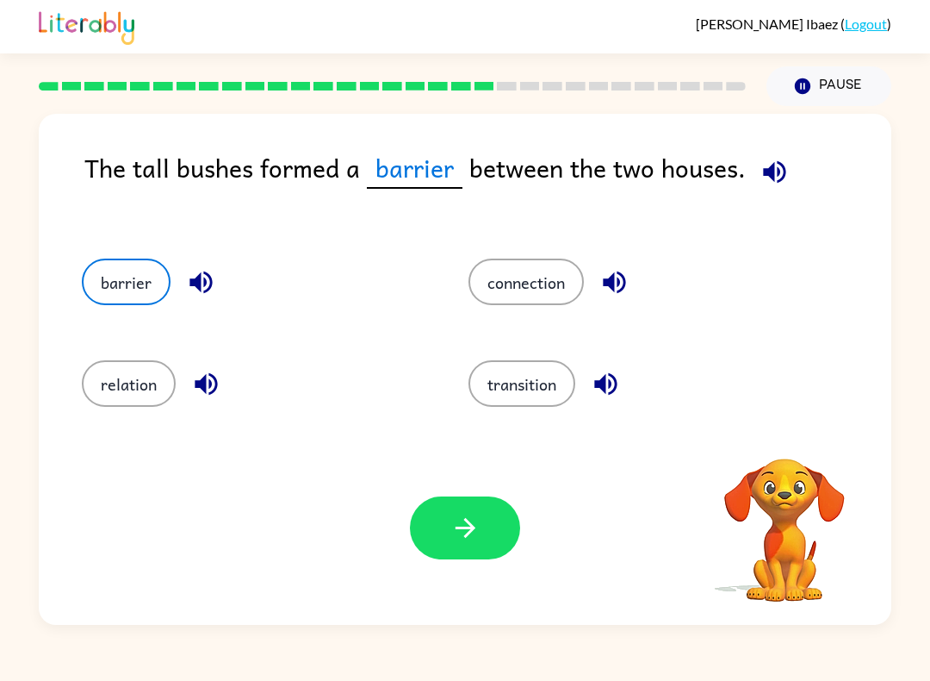
click at [451, 558] on button "button" at bounding box center [465, 527] width 110 height 63
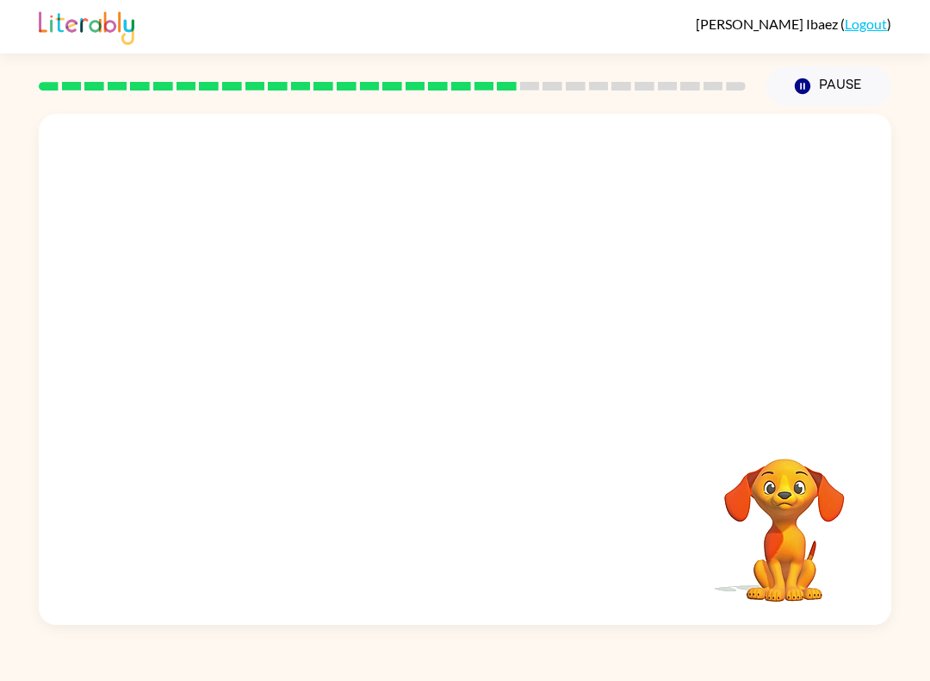
click at [644, 274] on video "Your browser must support playing .mp4 files to use Literably. Please try using…" at bounding box center [465, 268] width 853 height 308
click at [689, 272] on video "Your browser must support playing .mp4 files to use Literably. Please try using…" at bounding box center [465, 268] width 853 height 308
click at [665, 230] on video "Your browser must support playing .mp4 files to use Literably. Please try using…" at bounding box center [465, 268] width 853 height 308
click at [643, 198] on video "Your browser must support playing .mp4 files to use Literably. Please try using…" at bounding box center [465, 268] width 853 height 308
click at [670, 204] on video "Your browser must support playing .mp4 files to use Literably. Please try using…" at bounding box center [465, 268] width 853 height 308
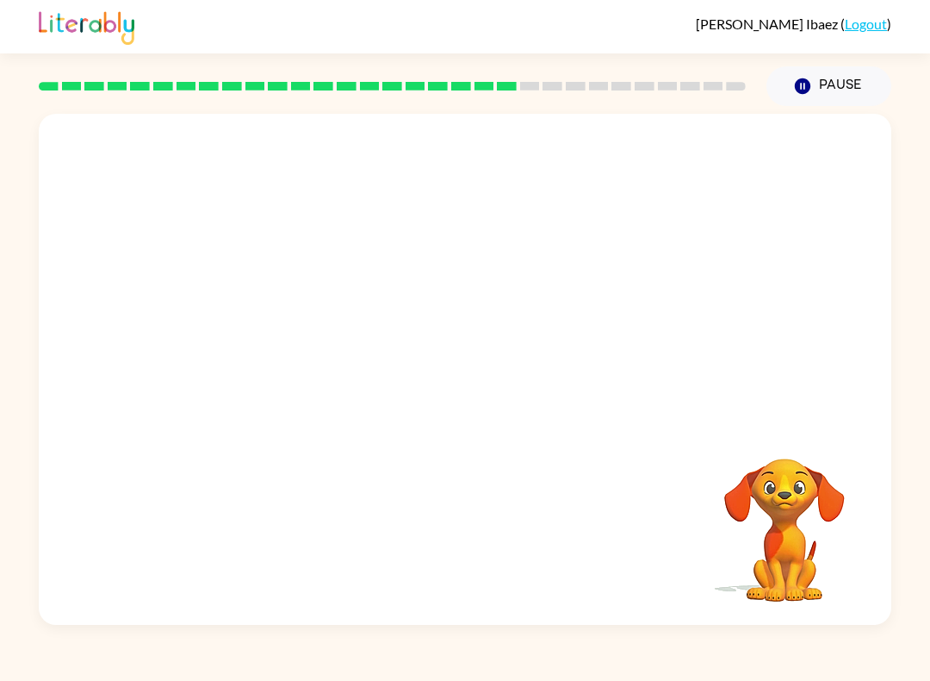
click at [659, 164] on video "Your browser must support playing .mp4 files to use Literably. Please try using…" at bounding box center [465, 268] width 853 height 308
click at [607, 286] on video "Your browser must support playing .mp4 files to use Literably. Please try using…" at bounding box center [465, 268] width 853 height 308
click at [648, 167] on video "Your browser must support playing .mp4 files to use Literably. Please try using…" at bounding box center [465, 268] width 853 height 308
click at [801, 444] on video "Your browser must support playing .mp4 files to use Literably. Please try using…" at bounding box center [785, 518] width 172 height 172
click at [797, 446] on video "Your browser must support playing .mp4 files to use Literably. Please try using…" at bounding box center [785, 518] width 172 height 172
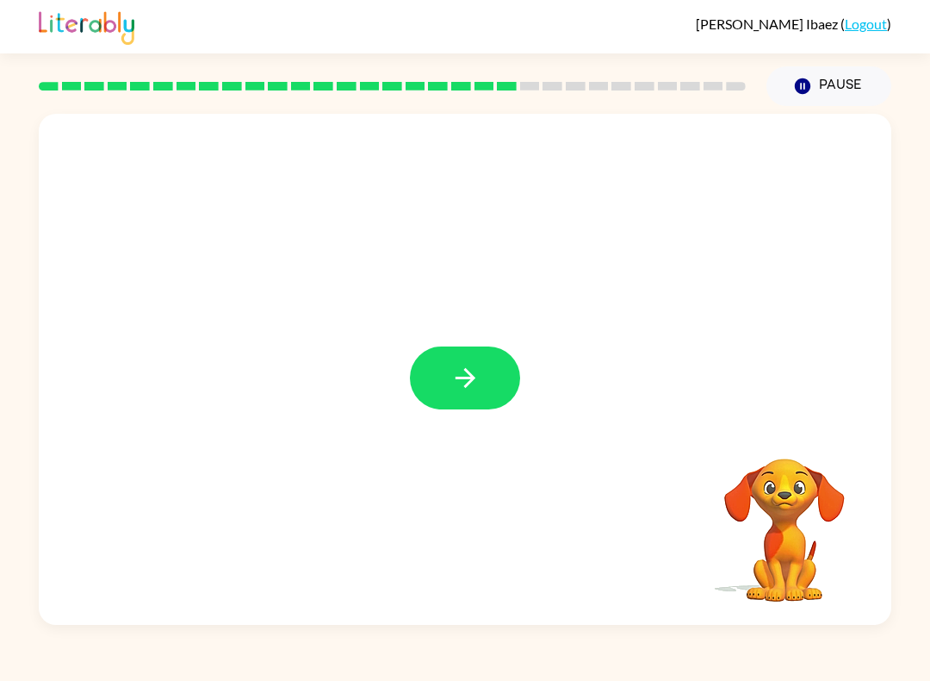
click at [480, 389] on icon "button" at bounding box center [466, 378] width 30 height 30
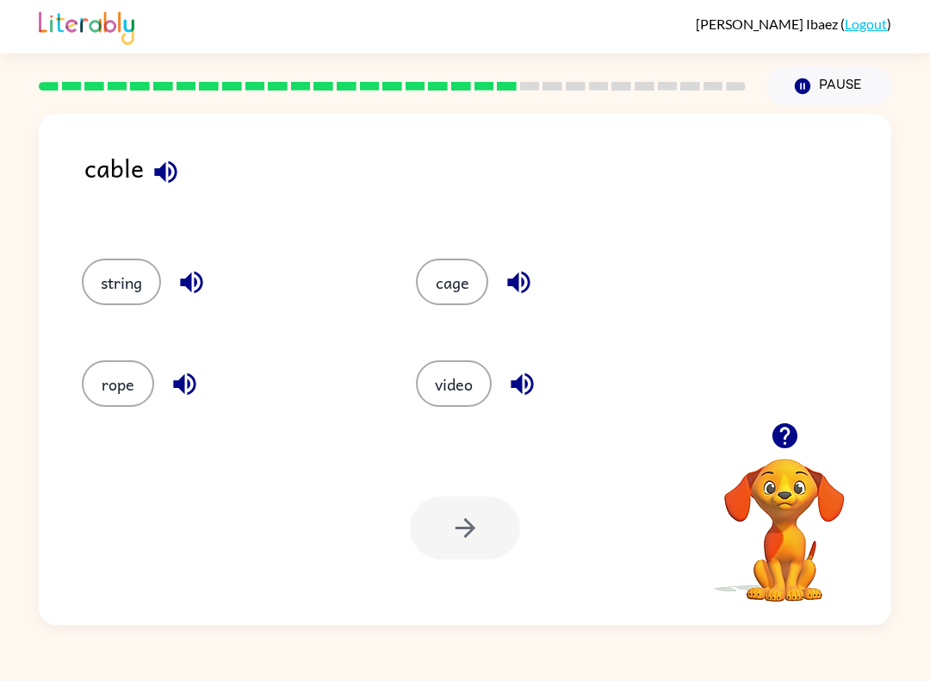
click at [109, 270] on button "string" at bounding box center [121, 281] width 79 height 47
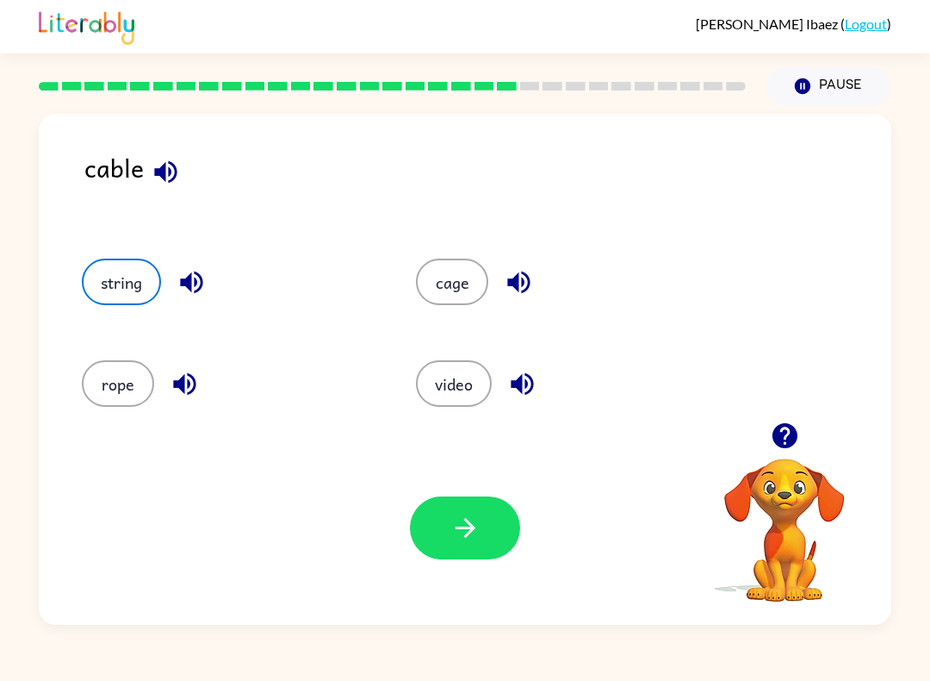
click at [464, 544] on button "button" at bounding box center [465, 527] width 110 height 63
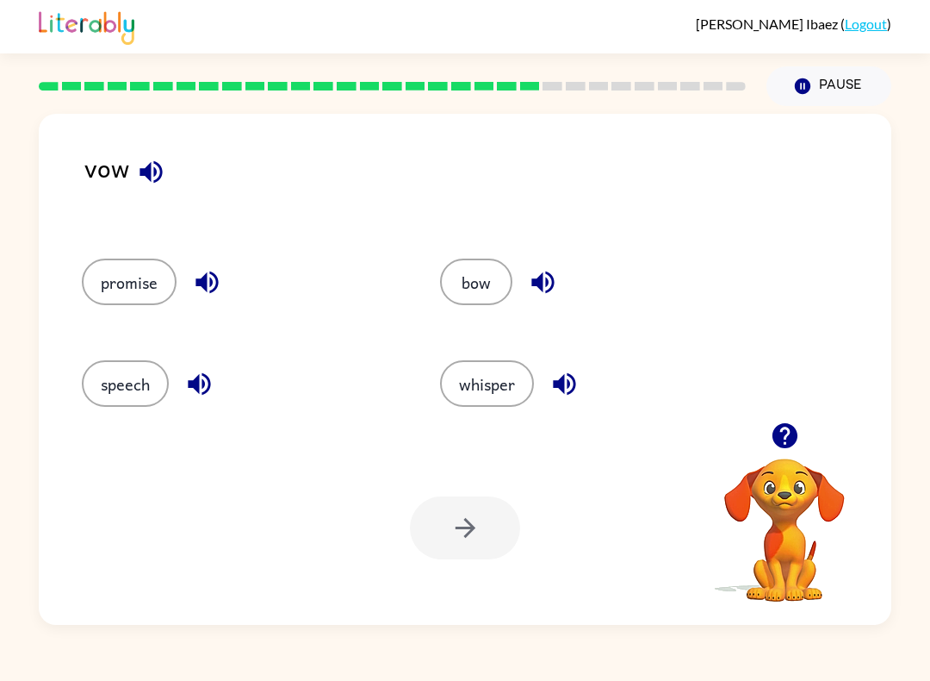
click at [477, 305] on button "bow" at bounding box center [476, 281] width 72 height 47
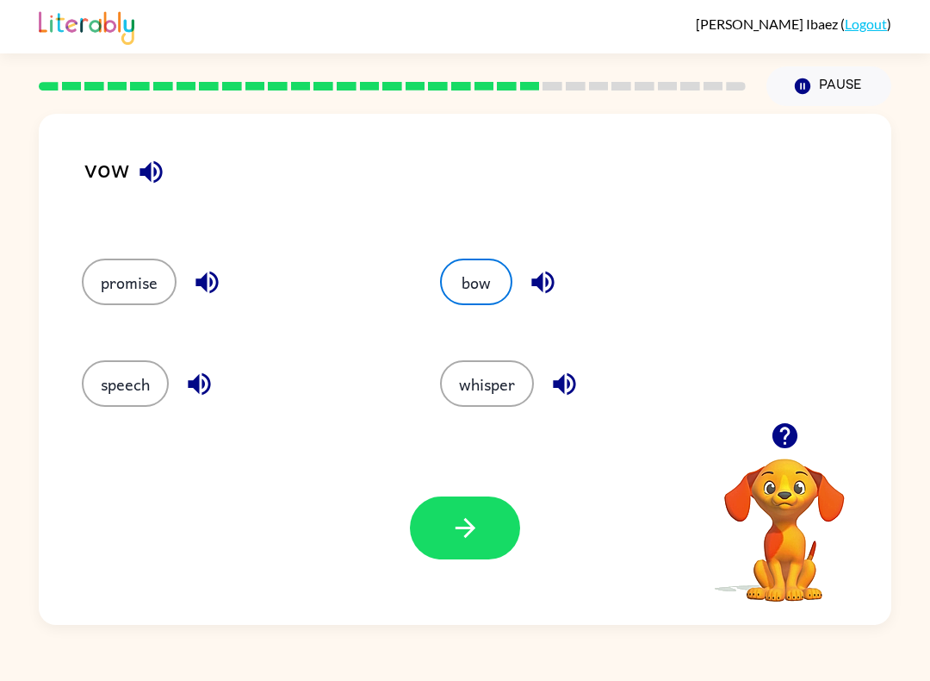
click at [445, 507] on button "button" at bounding box center [465, 527] width 110 height 63
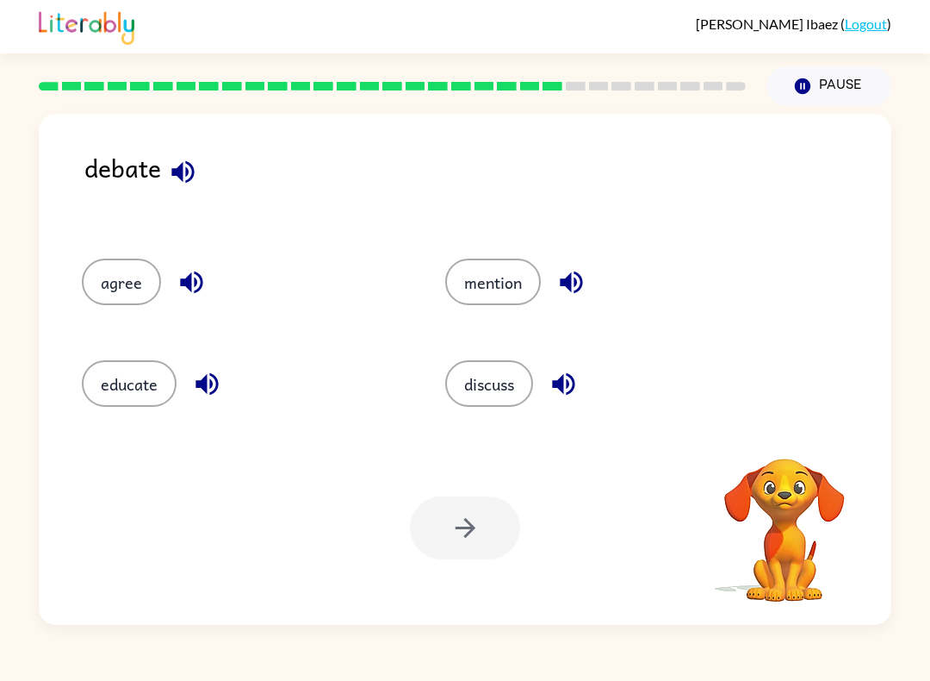
click at [64, 258] on div "agree" at bounding box center [231, 277] width 364 height 102
click at [503, 538] on div at bounding box center [465, 527] width 110 height 63
click at [109, 288] on button "agree" at bounding box center [121, 281] width 79 height 47
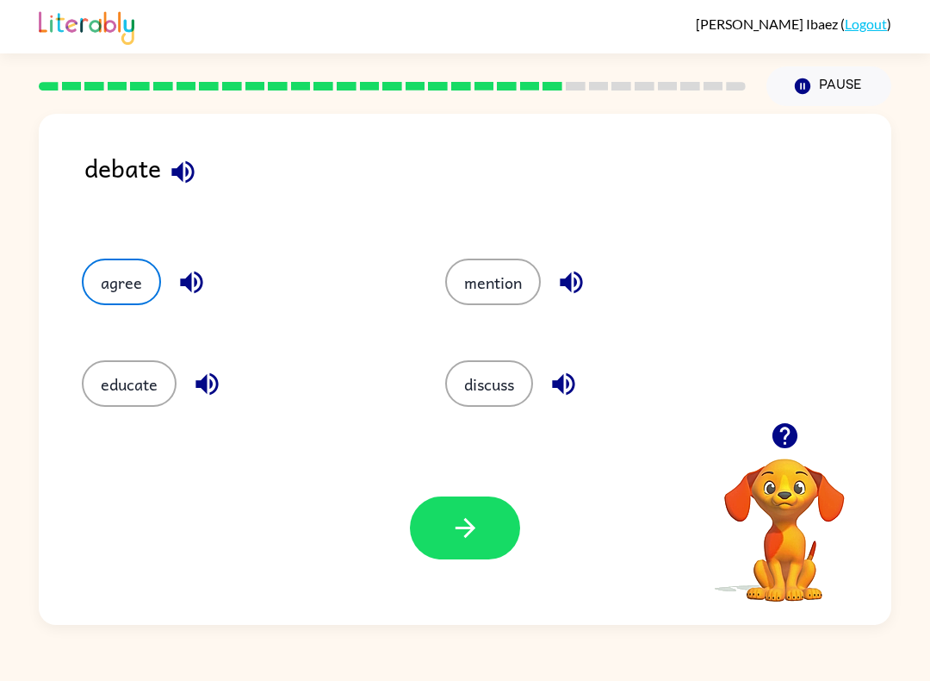
click at [491, 535] on button "button" at bounding box center [465, 527] width 110 height 63
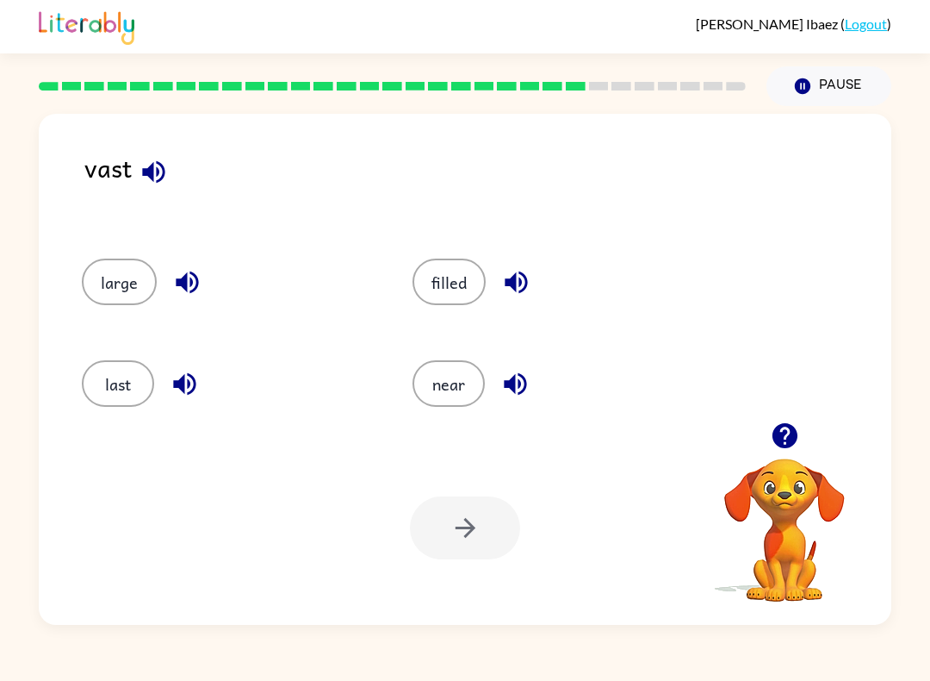
click at [97, 378] on button "last" at bounding box center [118, 383] width 72 height 47
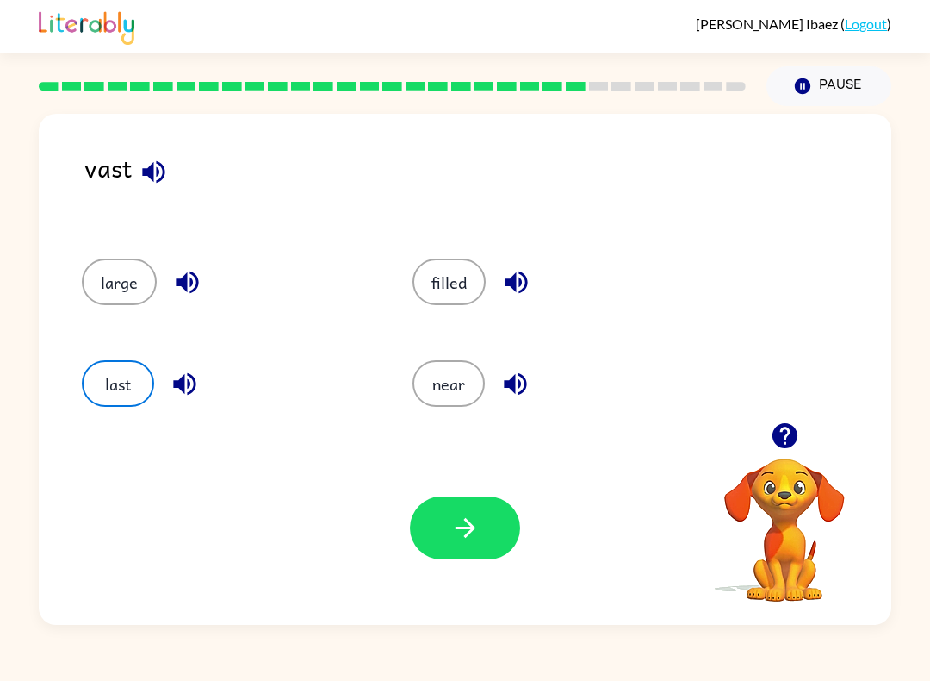
click at [412, 547] on div at bounding box center [465, 527] width 110 height 63
click at [475, 521] on icon "button" at bounding box center [466, 528] width 30 height 30
click at [452, 501] on div at bounding box center [465, 527] width 110 height 63
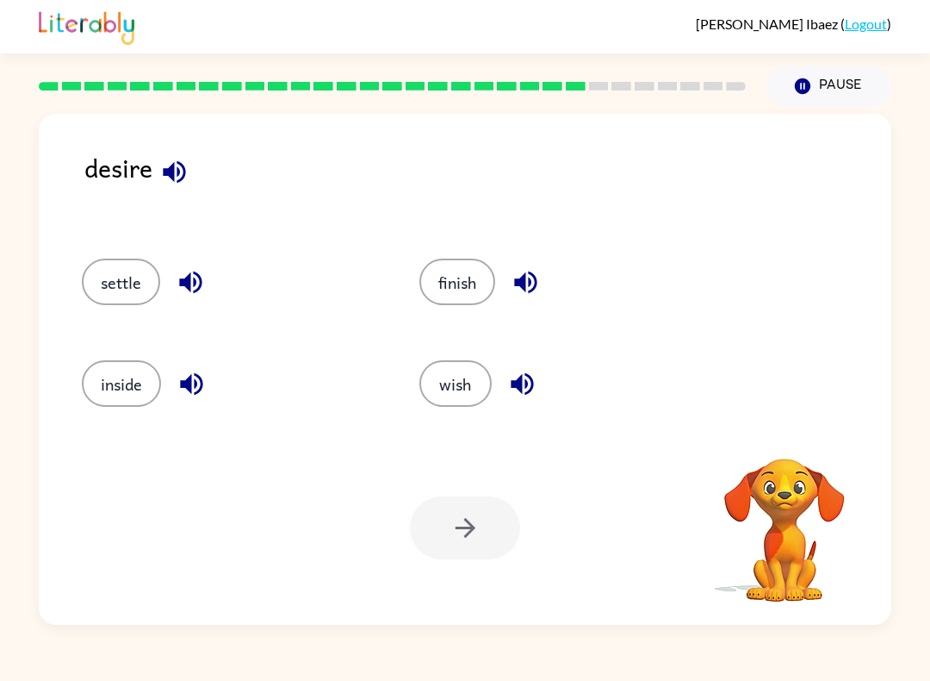
click at [502, 505] on div at bounding box center [465, 527] width 110 height 63
click at [96, 287] on button "settle" at bounding box center [121, 281] width 78 height 47
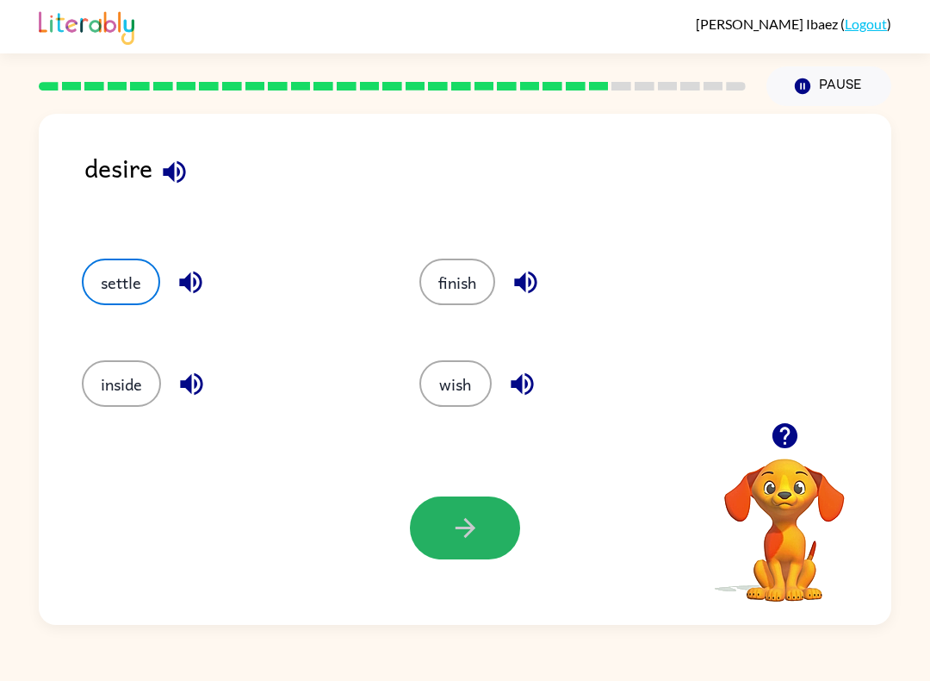
click at [479, 520] on icon "button" at bounding box center [466, 528] width 30 height 30
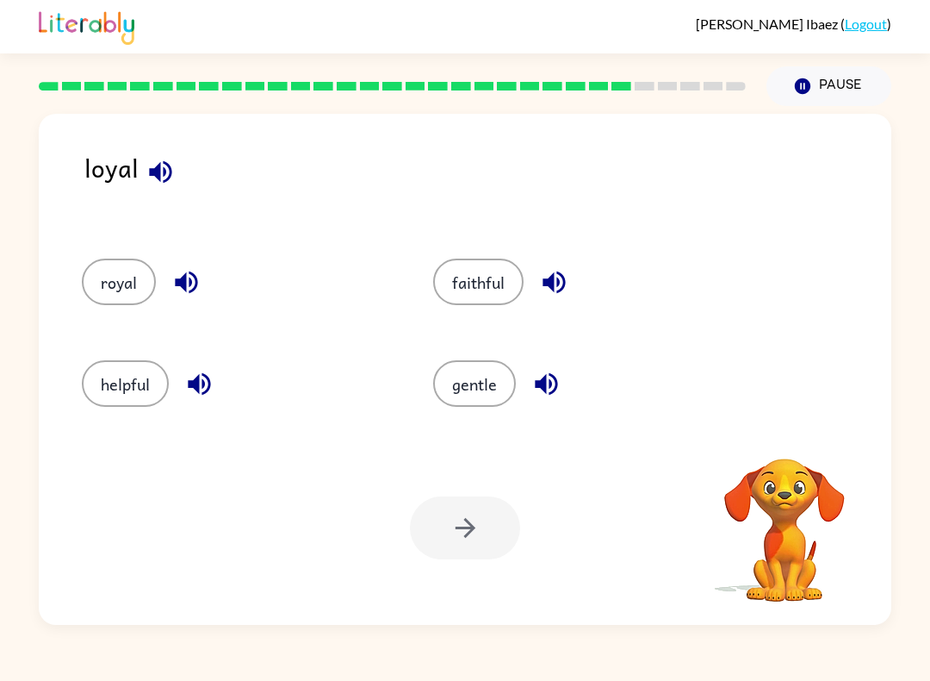
click at [108, 273] on button "royal" at bounding box center [119, 281] width 74 height 47
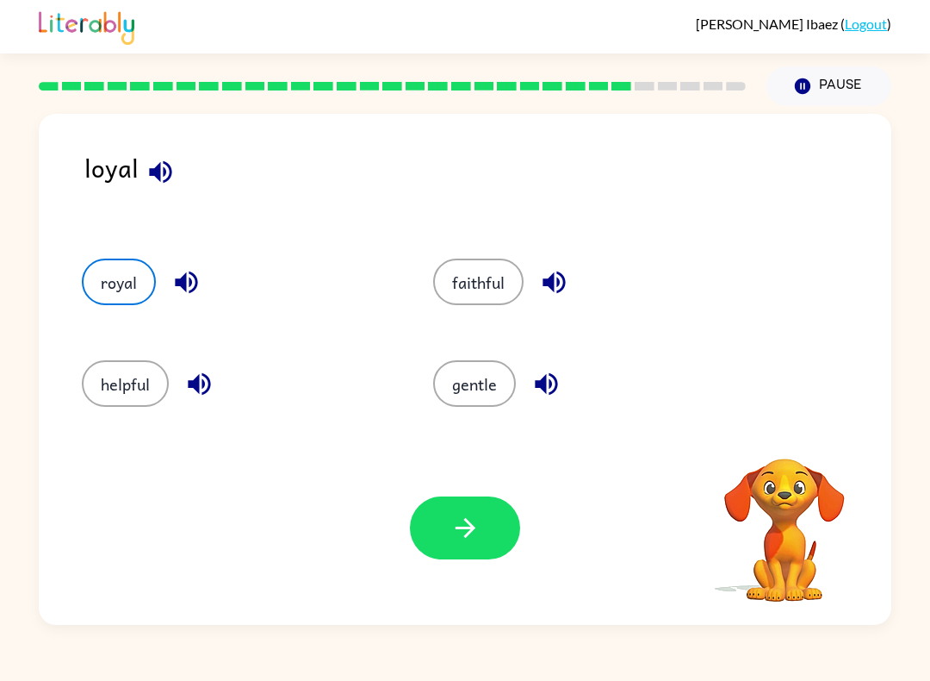
click at [493, 276] on button "faithful" at bounding box center [478, 281] width 90 height 47
click at [441, 557] on button "button" at bounding box center [465, 527] width 110 height 63
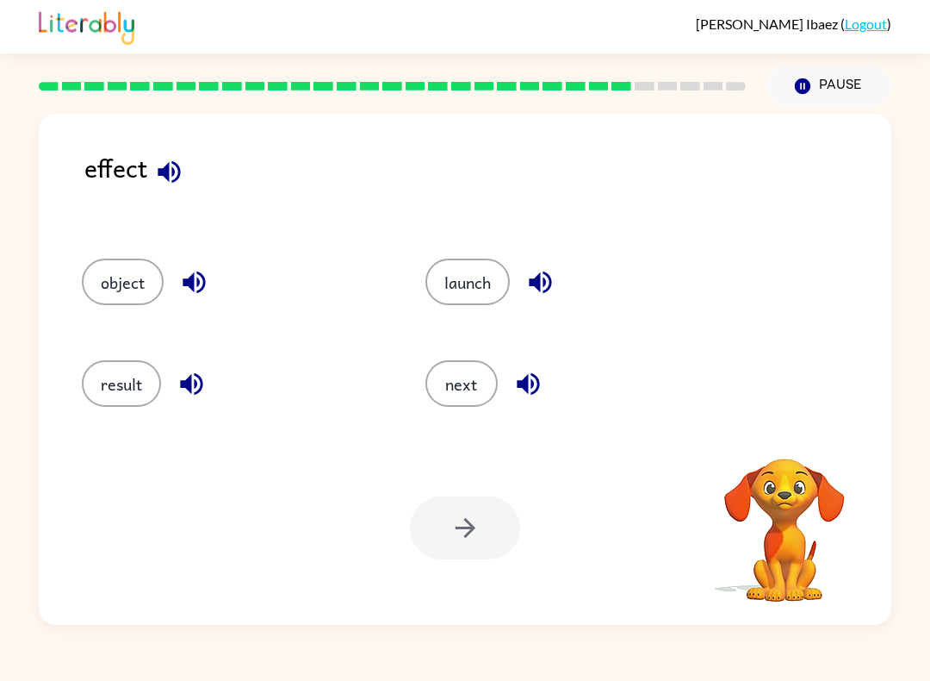
click at [456, 524] on div at bounding box center [465, 527] width 110 height 63
click at [108, 374] on button "result" at bounding box center [121, 383] width 79 height 47
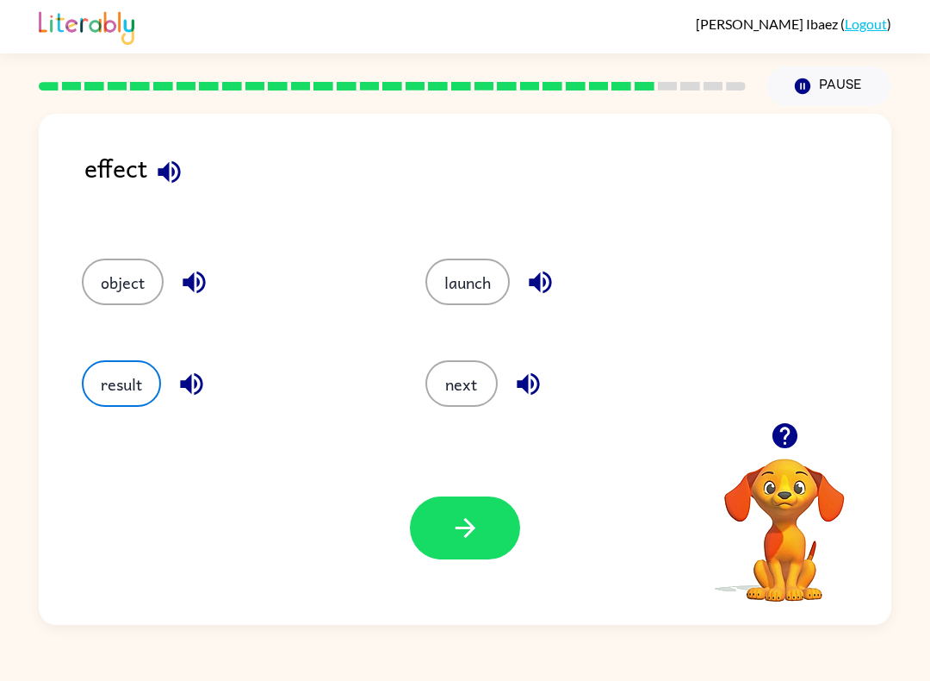
click at [107, 387] on button "result" at bounding box center [121, 383] width 79 height 47
click at [444, 535] on button "button" at bounding box center [465, 527] width 110 height 63
click at [452, 539] on div at bounding box center [465, 527] width 110 height 63
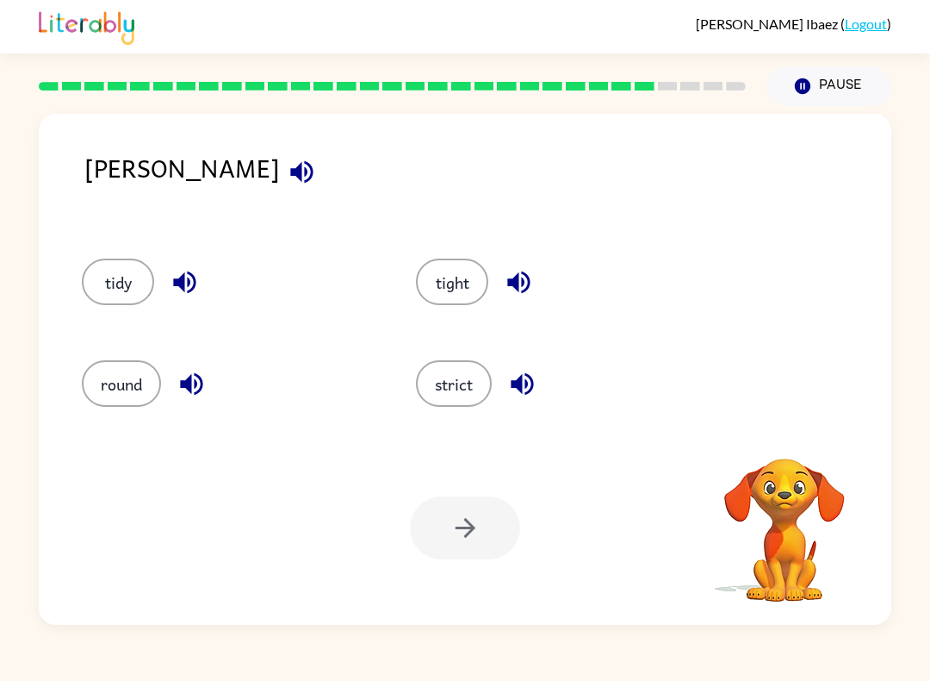
click at [471, 539] on div at bounding box center [465, 527] width 110 height 63
click at [111, 407] on button "round" at bounding box center [121, 383] width 79 height 47
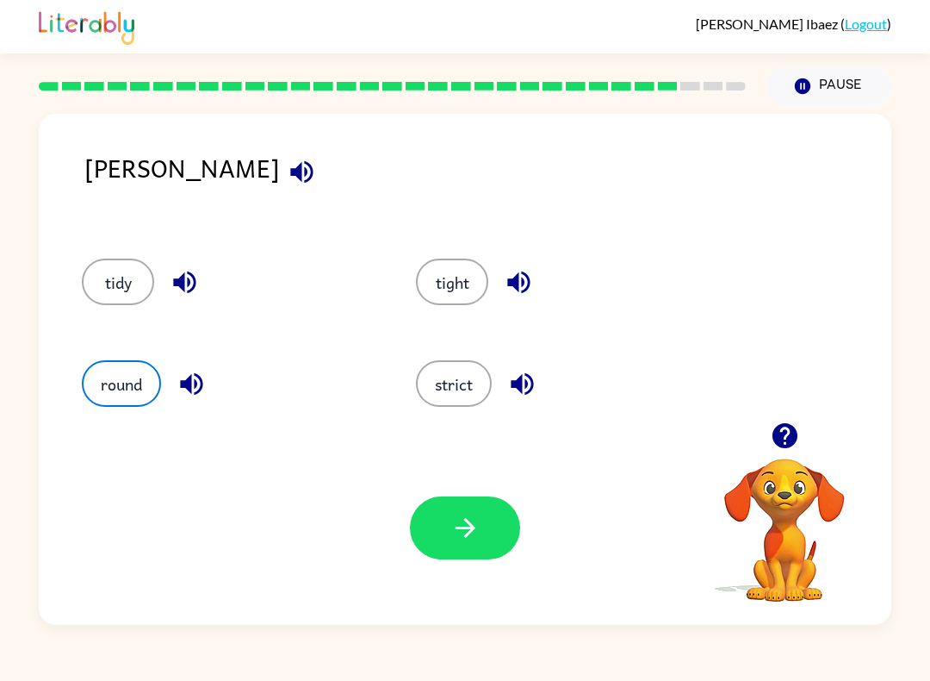
click at [437, 527] on button "button" at bounding box center [465, 527] width 110 height 63
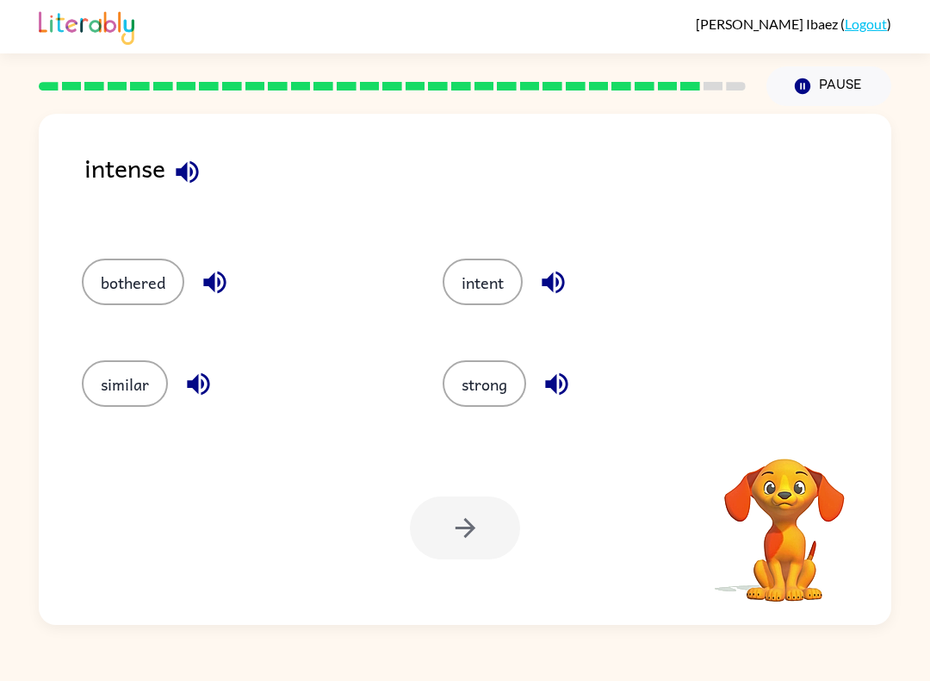
click at [480, 320] on div "intent" at bounding box center [590, 277] width 361 height 102
click at [459, 290] on button "intent" at bounding box center [483, 281] width 80 height 47
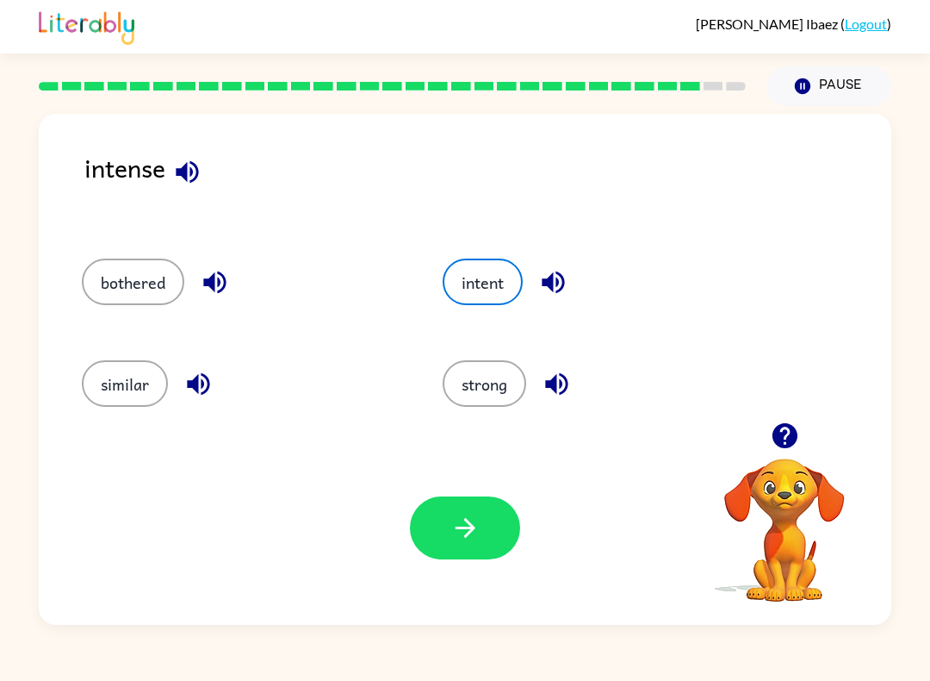
click at [468, 535] on icon "button" at bounding box center [465, 528] width 20 height 20
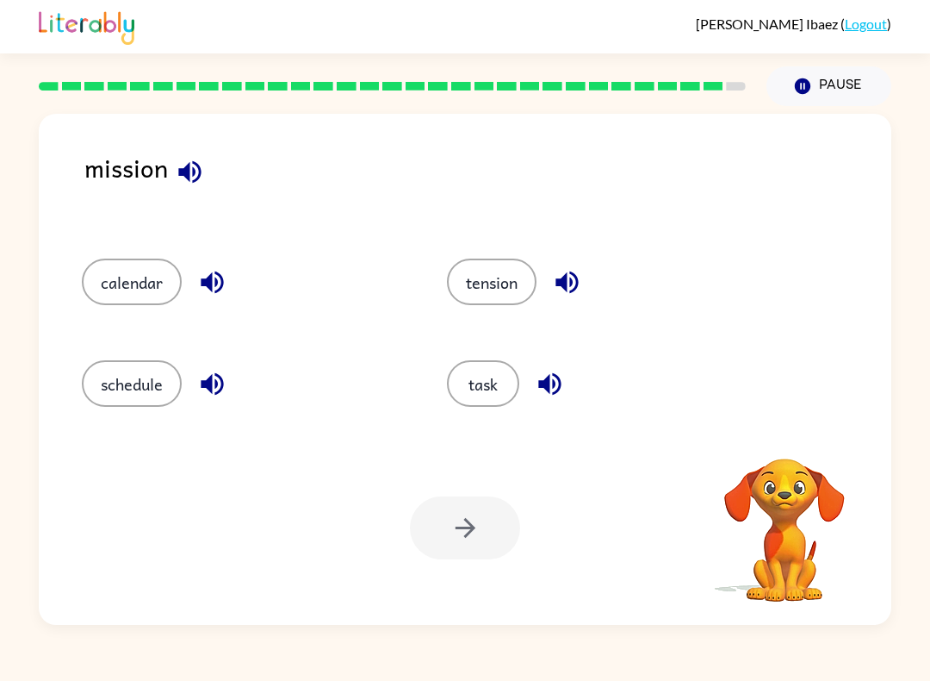
click at [127, 392] on button "schedule" at bounding box center [132, 383] width 100 height 47
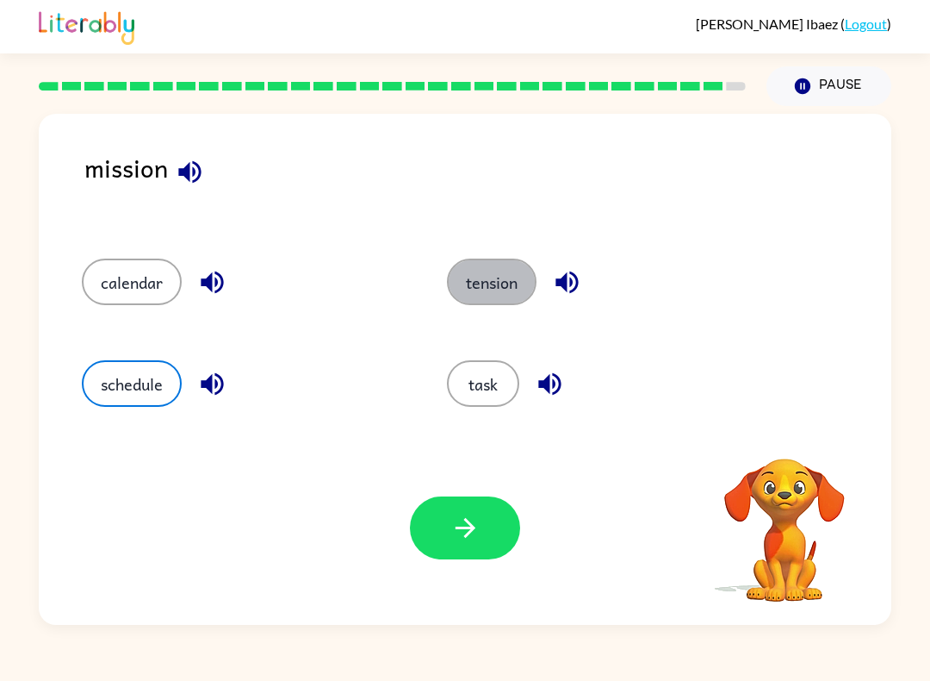
click at [528, 292] on button "tension" at bounding box center [492, 281] width 90 height 47
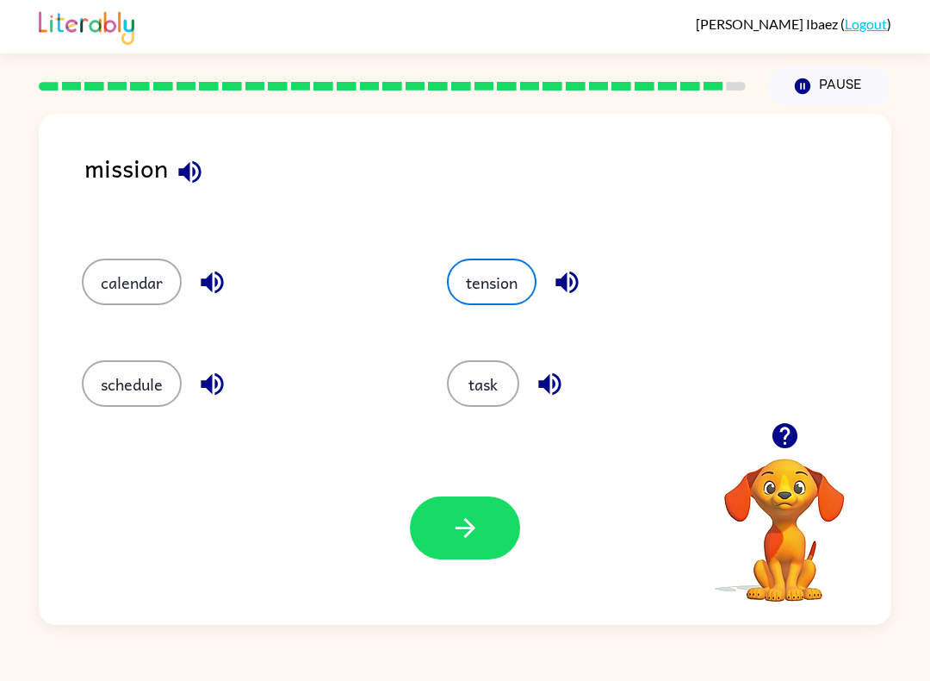
click at [456, 521] on icon "button" at bounding box center [466, 528] width 30 height 30
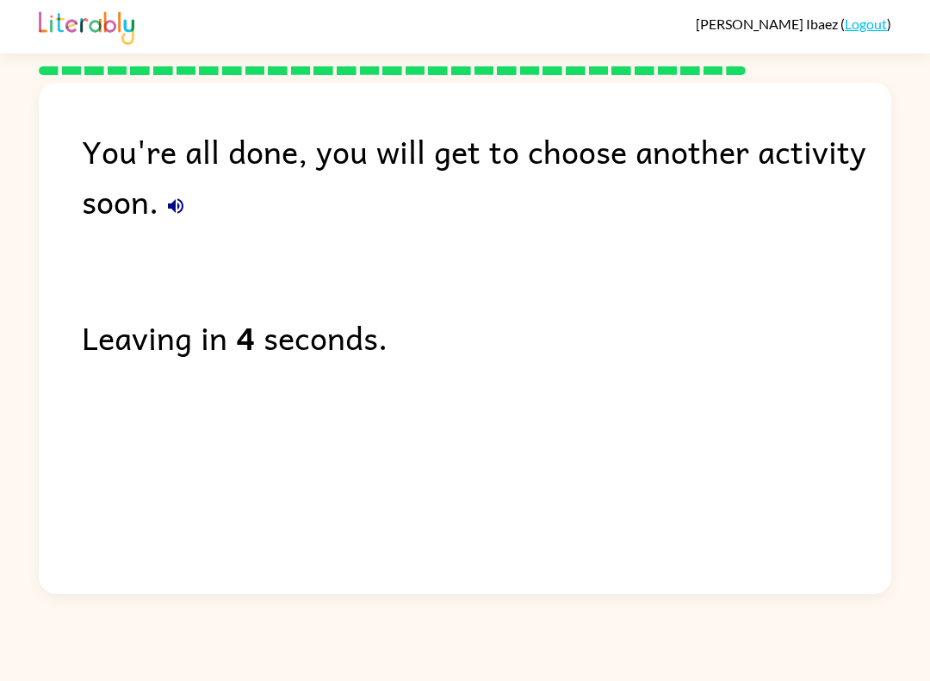
click at [893, 286] on div "You're all done, you will get to choose another activity soon. Leaving in 4 sec…" at bounding box center [465, 334] width 930 height 519
click at [892, 286] on div "You're all done, you will get to choose another activity soon. Leaving in 4 sec…" at bounding box center [465, 334] width 930 height 519
click at [929, 258] on div "You're all done, you will get to choose another activity soon. Leaving in 2 sec…" at bounding box center [465, 334] width 930 height 519
